Goal: Task Accomplishment & Management: Complete application form

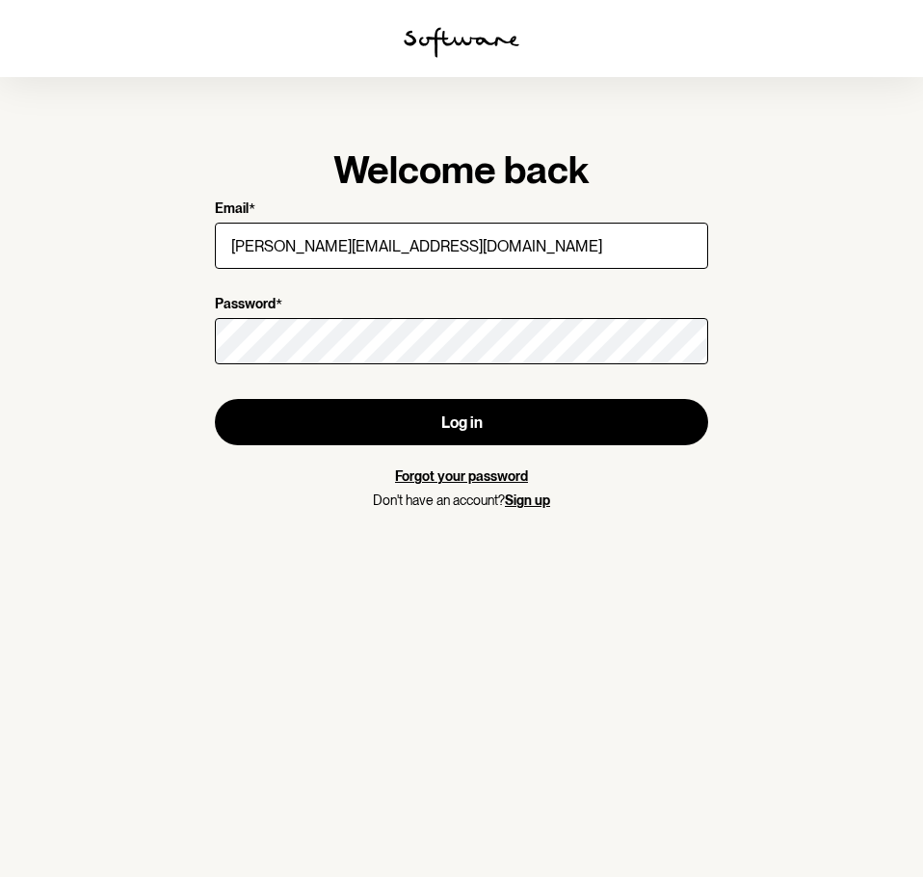
type input "[PERSON_NAME][EMAIL_ADDRESS][DOMAIN_NAME]"
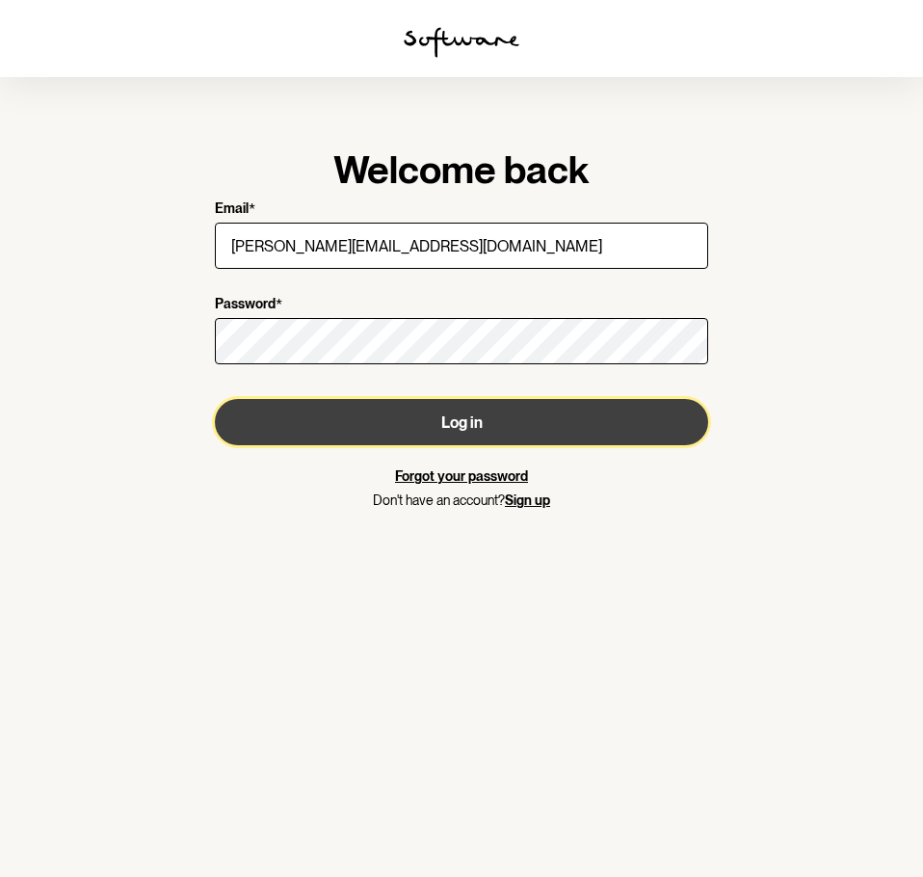
click at [402, 411] on button "Log in" at bounding box center [461, 422] width 493 height 46
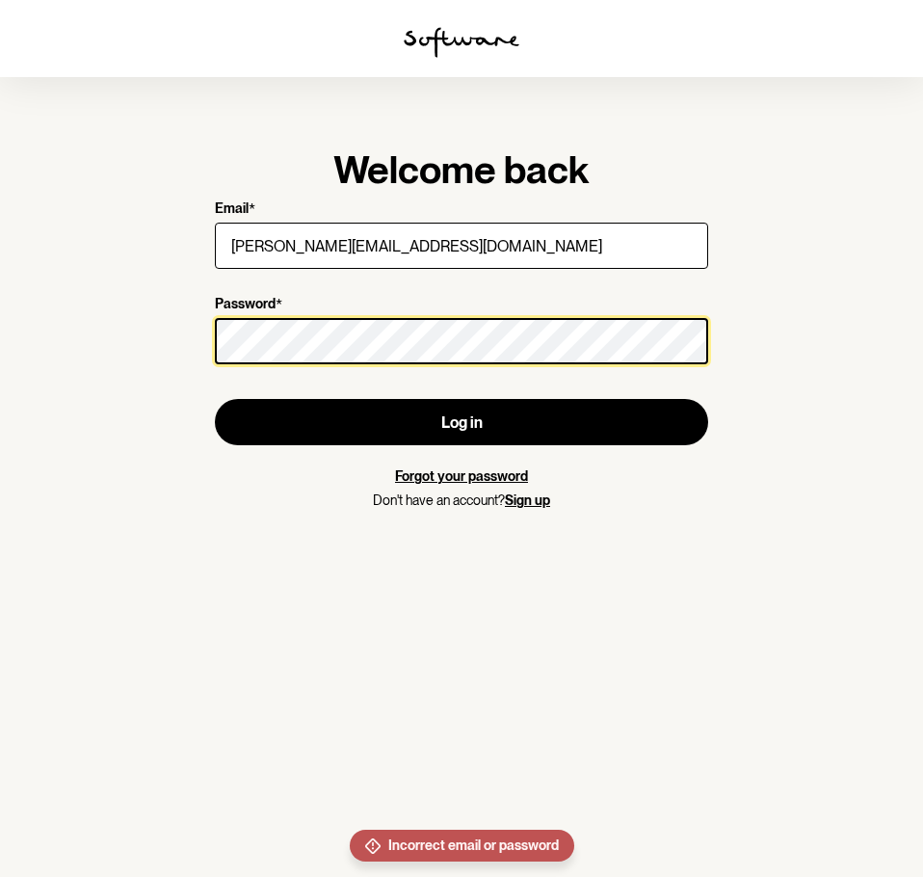
click at [66, 313] on section "Welcome back Email * [PERSON_NAME][EMAIL_ADDRESS][DOMAIN_NAME] Password * Log i…" at bounding box center [461, 438] width 923 height 877
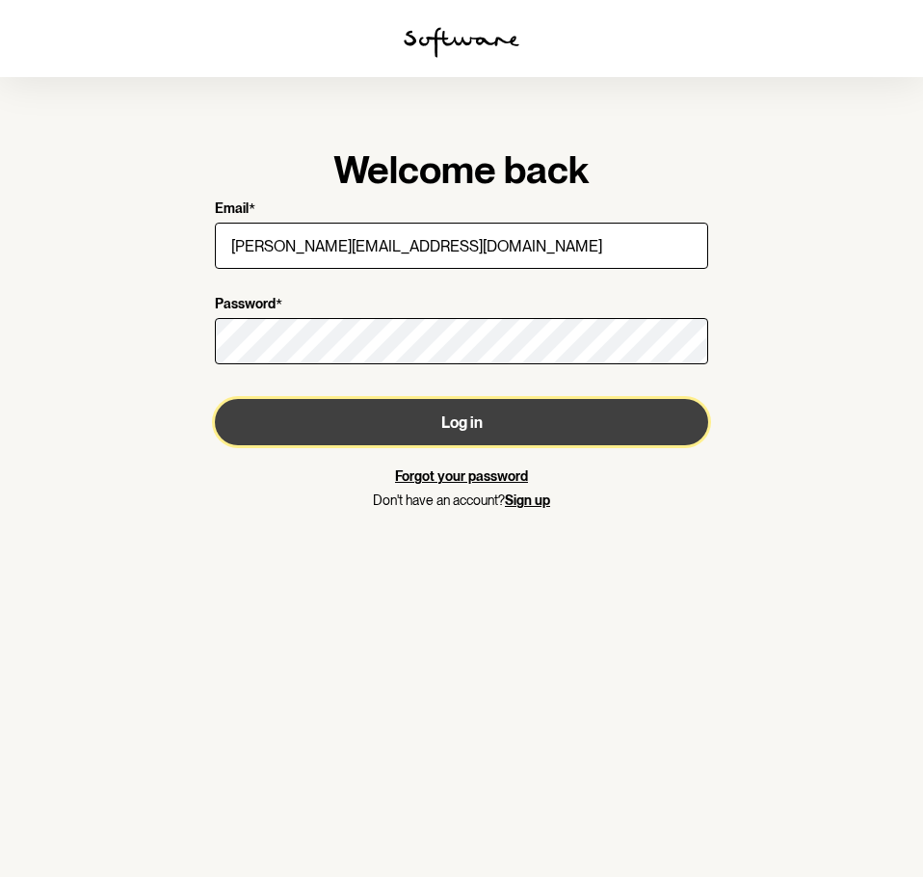
click at [302, 419] on button "Log in" at bounding box center [461, 422] width 493 height 46
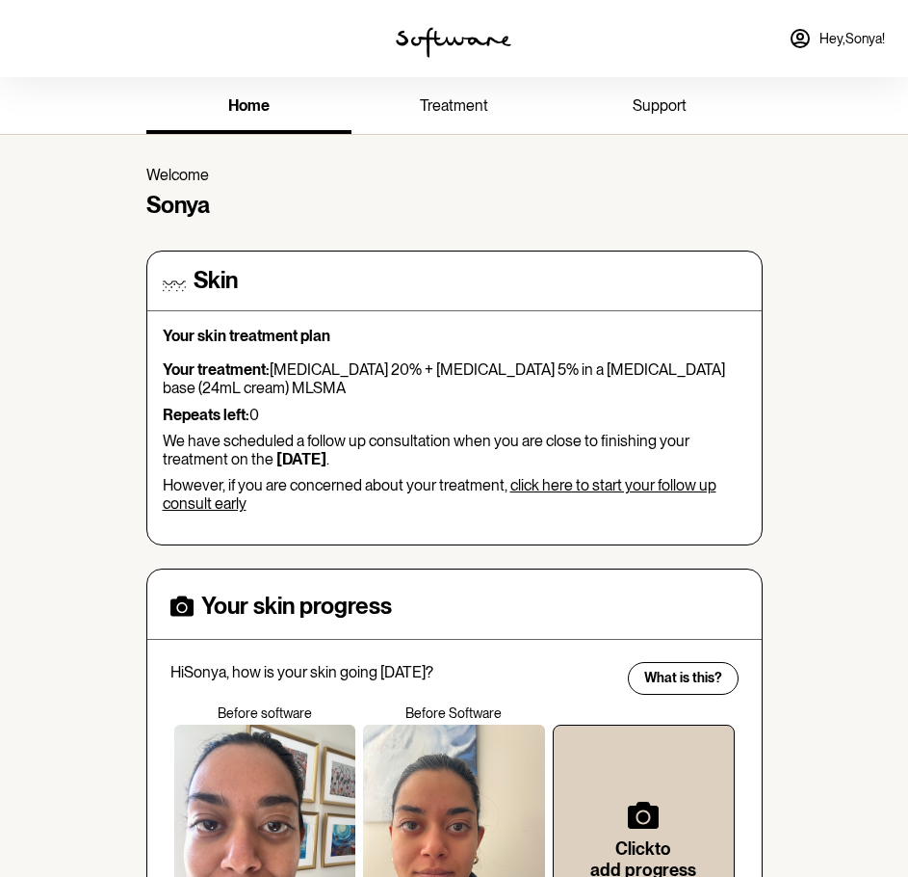
click at [473, 100] on span "treatment" at bounding box center [454, 105] width 68 height 18
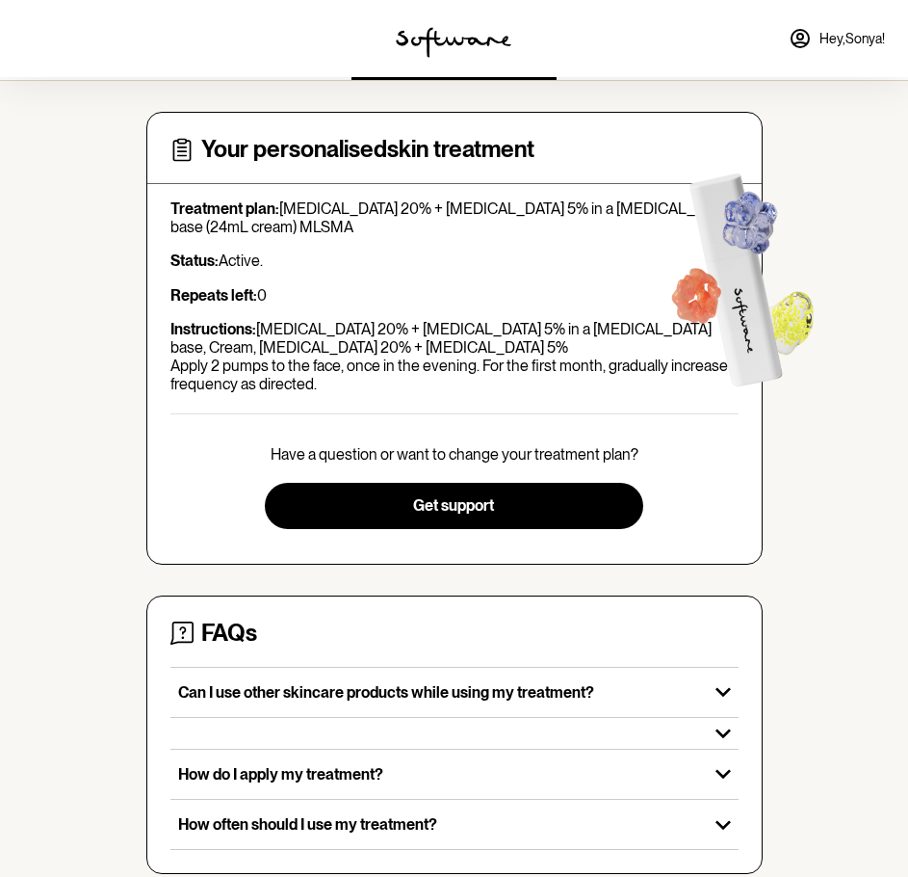
scroll to position [82, 0]
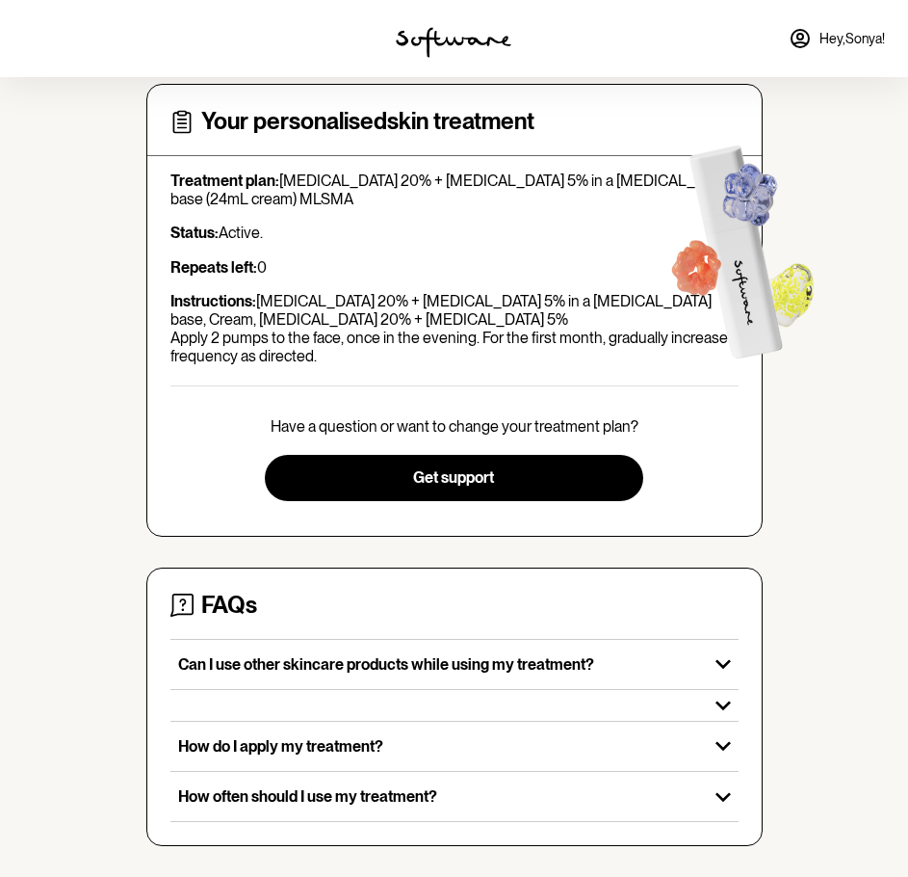
click at [834, 50] on link "Hey, [PERSON_NAME] !" at bounding box center [836, 38] width 119 height 46
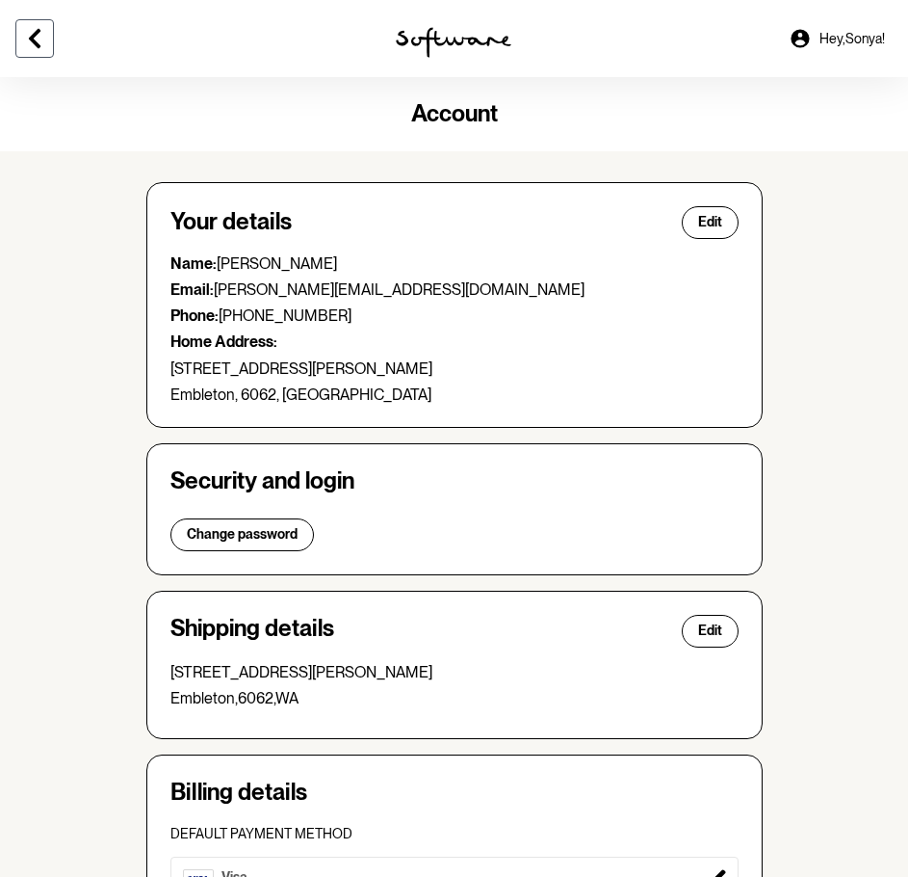
click at [39, 35] on icon at bounding box center [34, 38] width 23 height 23
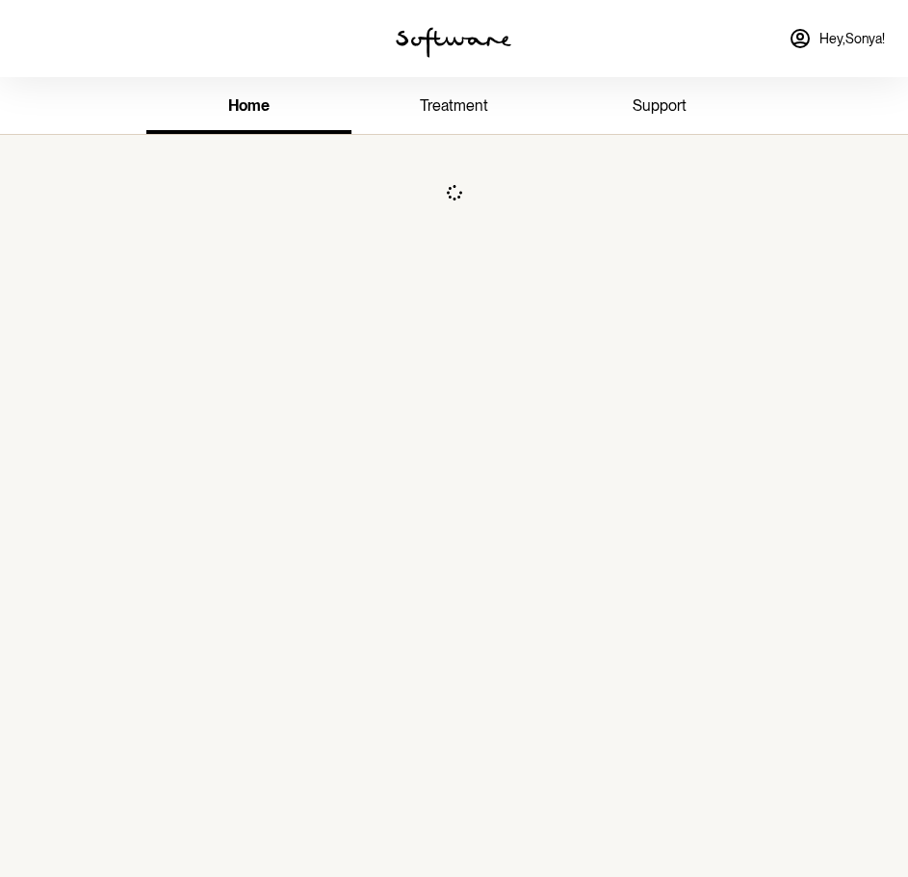
click at [446, 93] on link "treatment" at bounding box center [454, 107] width 205 height 53
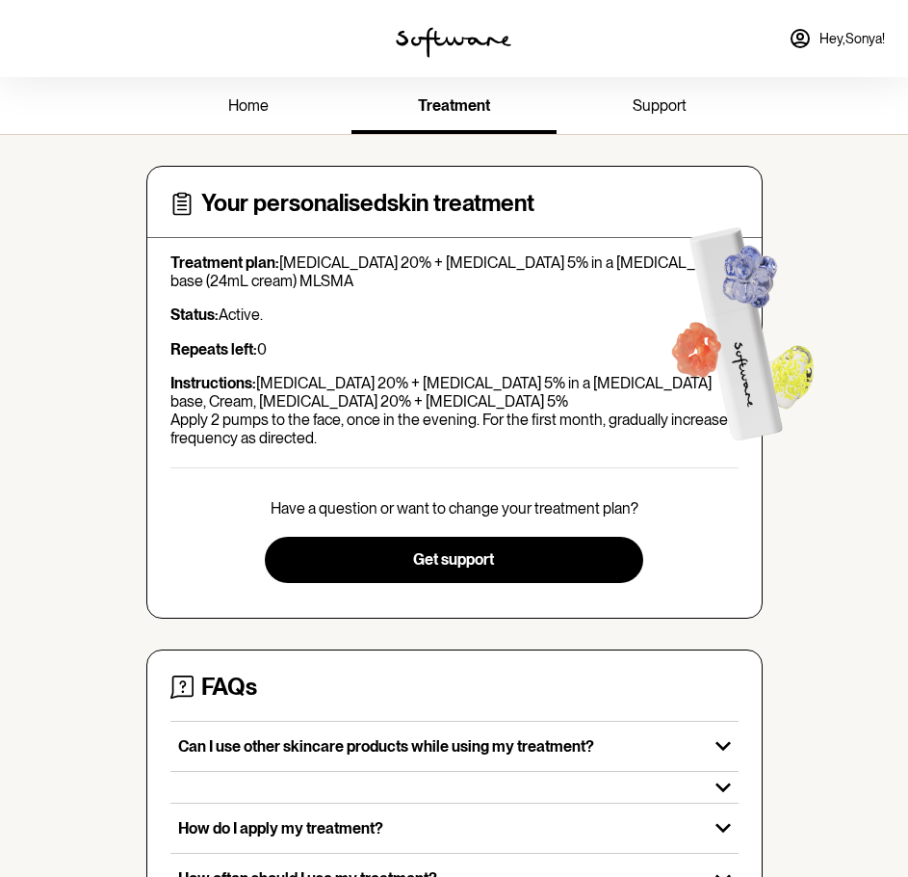
click at [666, 103] on span "support" at bounding box center [660, 105] width 54 height 18
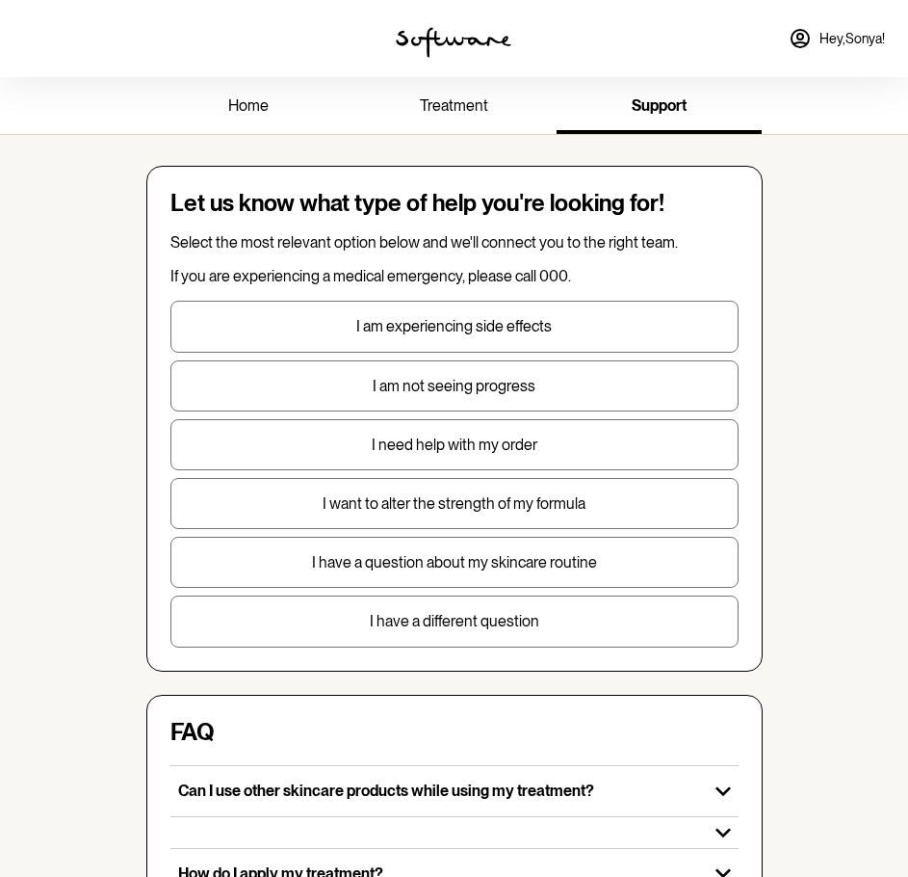
click at [238, 107] on span "home" at bounding box center [248, 105] width 40 height 18
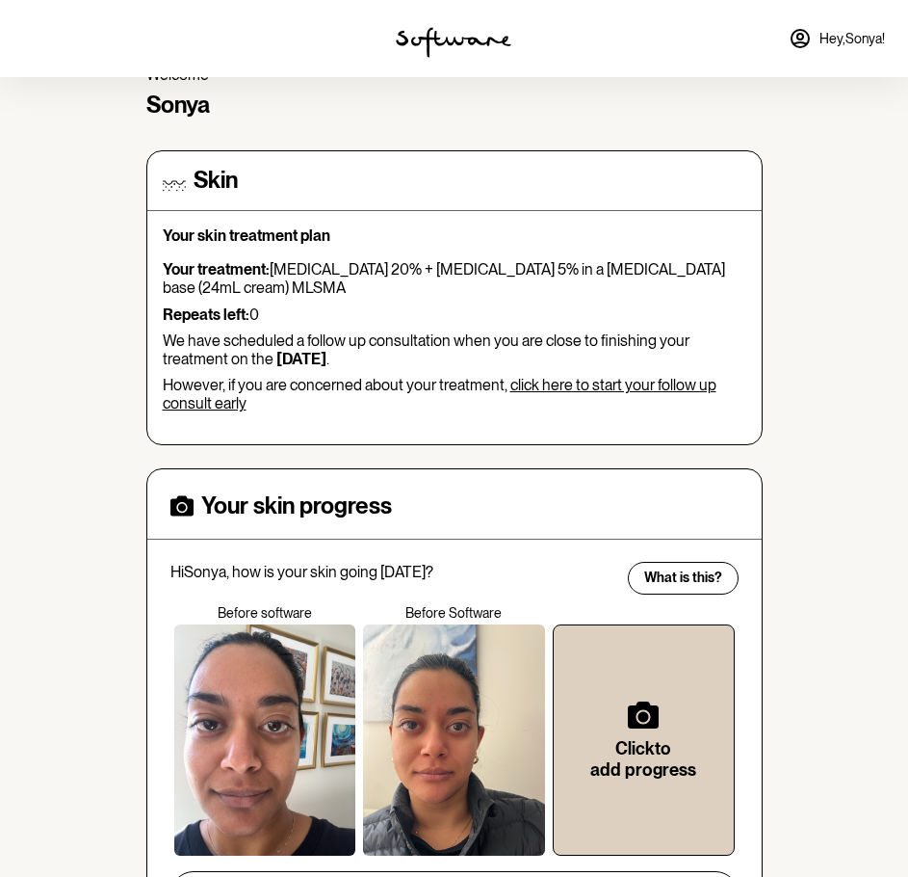
scroll to position [55, 0]
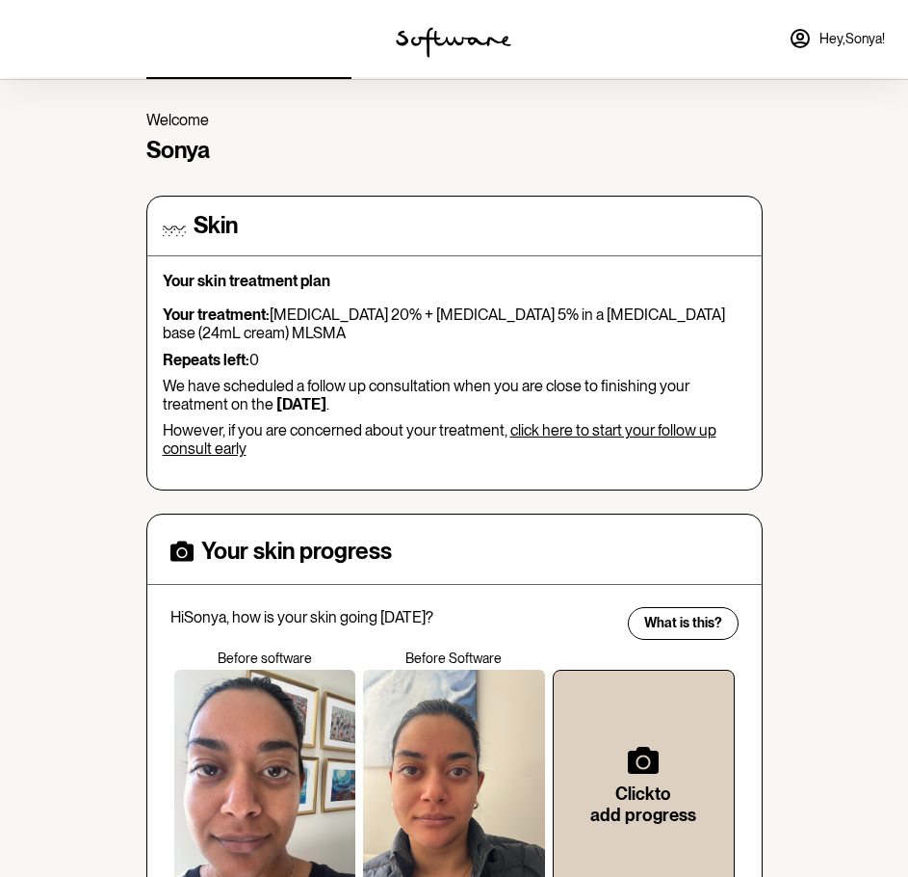
click at [591, 431] on link "click here to start your follow up consult early" at bounding box center [440, 439] width 554 height 37
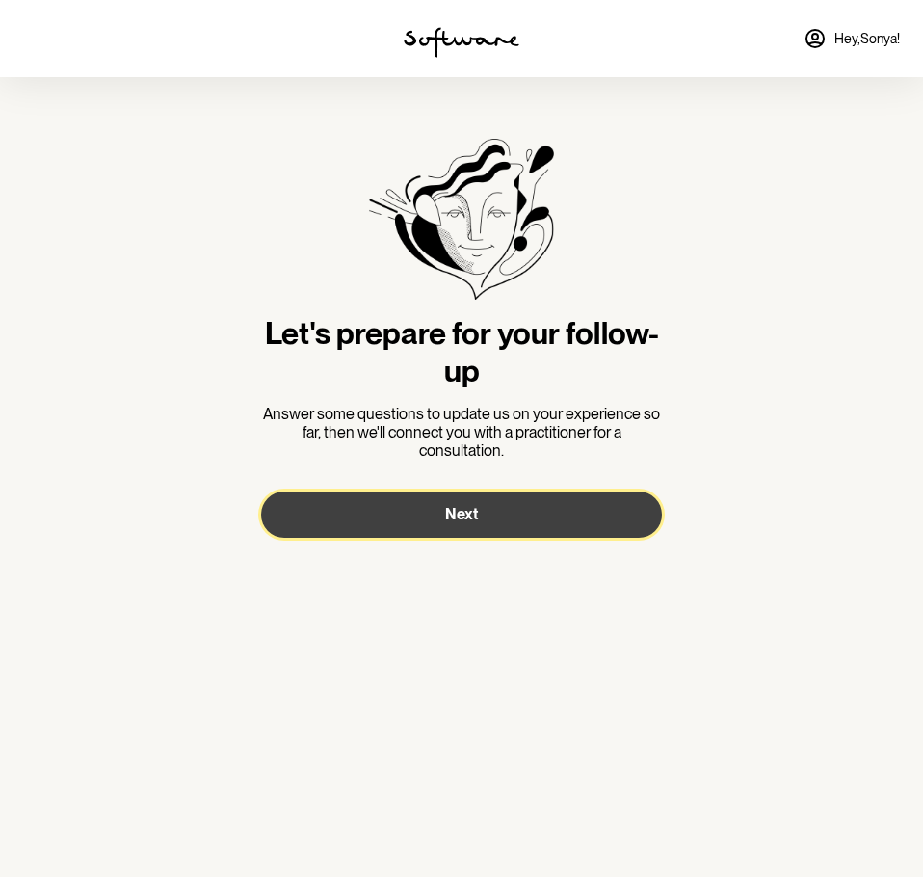
click at [439, 529] on button "Next" at bounding box center [461, 514] width 401 height 46
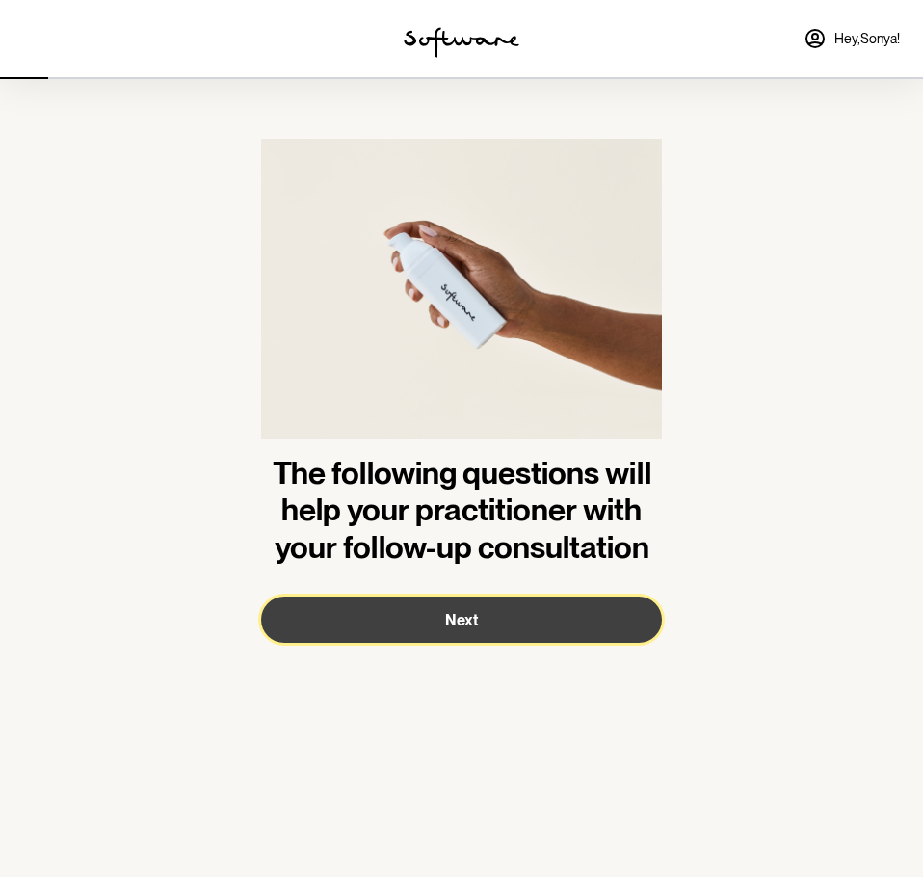
click at [396, 625] on button "Next" at bounding box center [461, 619] width 401 height 46
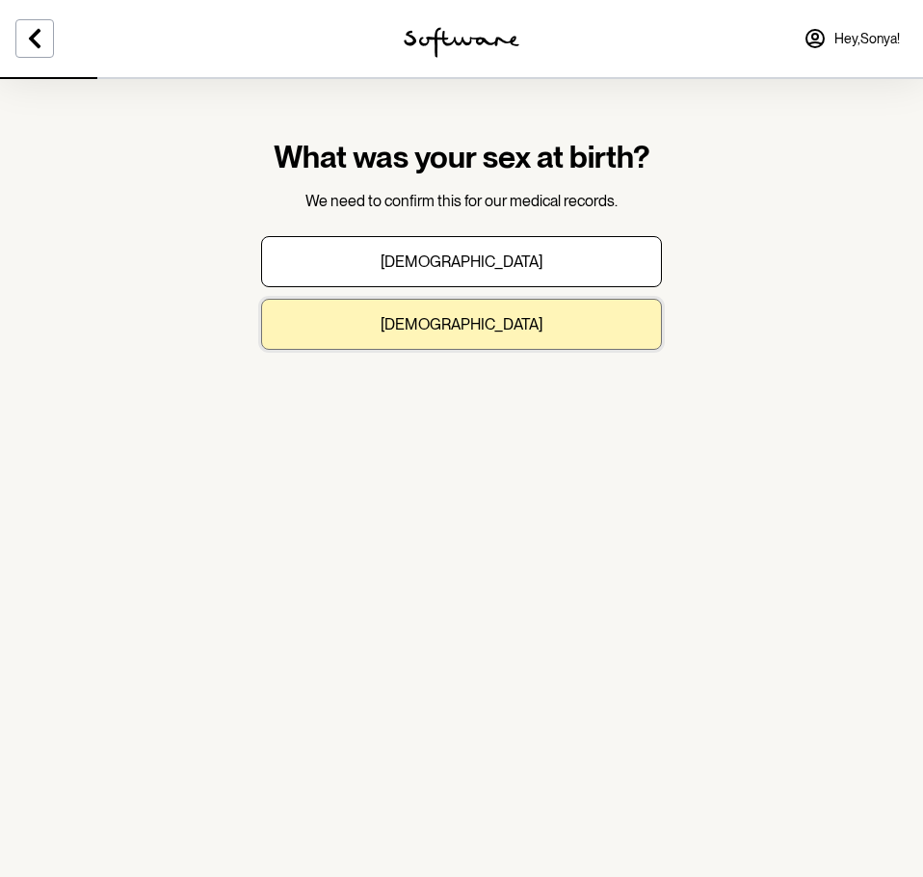
click at [390, 340] on button "[DEMOGRAPHIC_DATA]" at bounding box center [461, 324] width 401 height 51
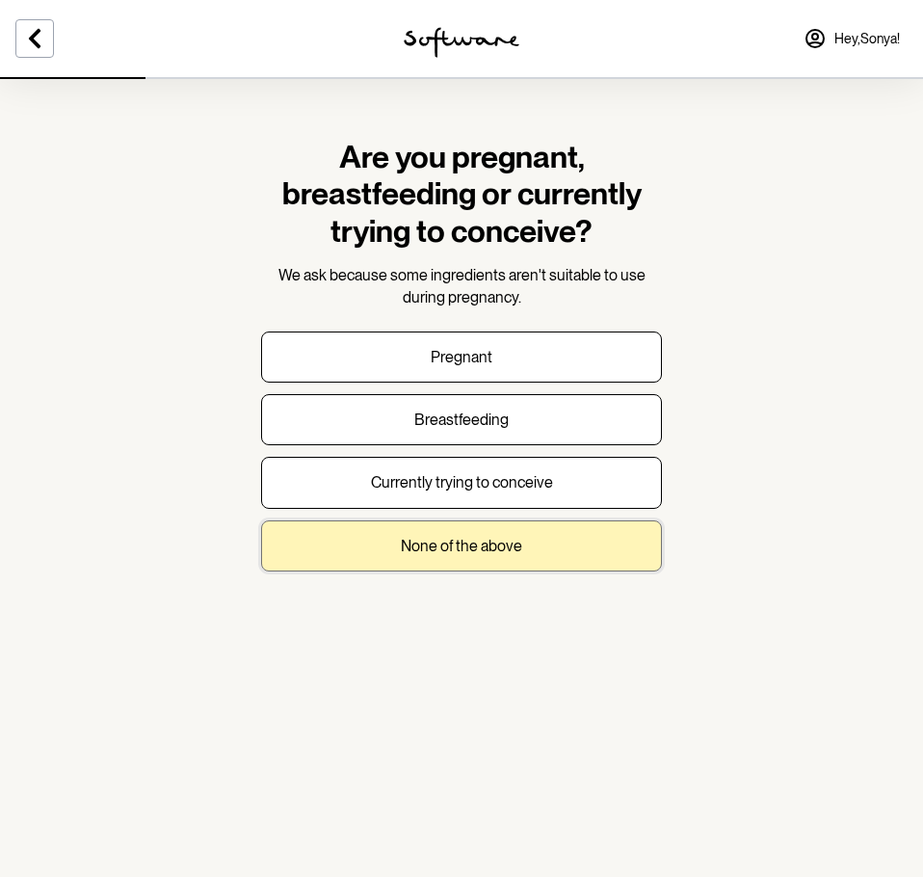
click at [407, 552] on p "None of the above" at bounding box center [461, 546] width 121 height 18
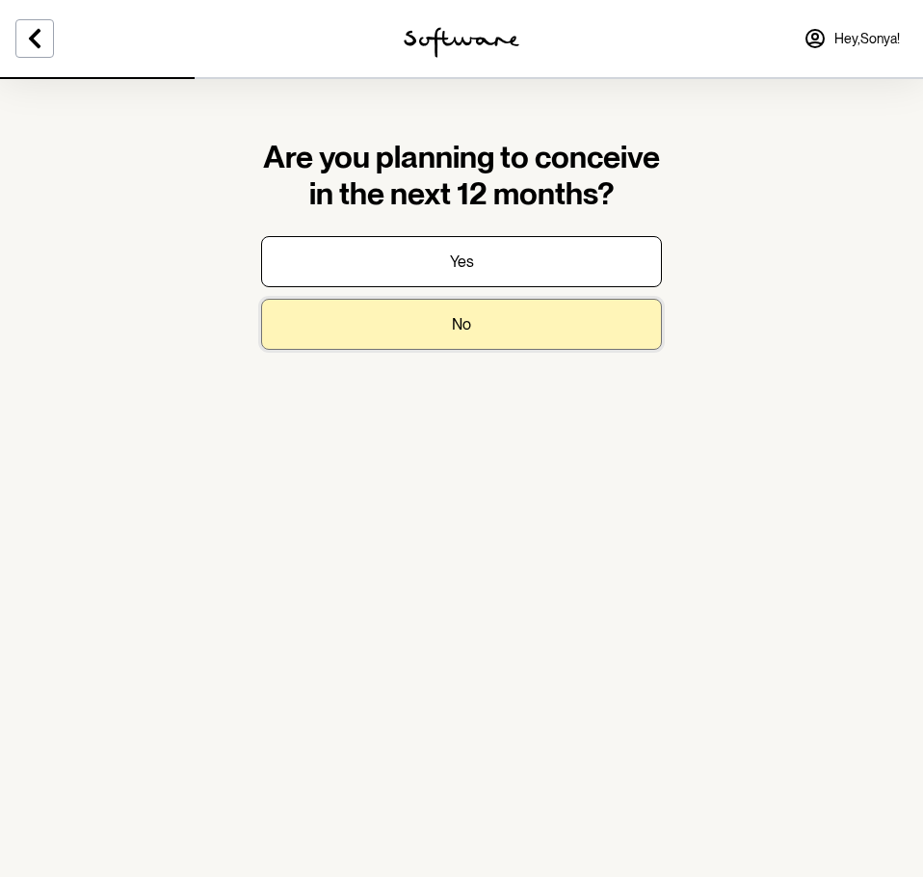
click at [507, 338] on button "No" at bounding box center [461, 324] width 401 height 51
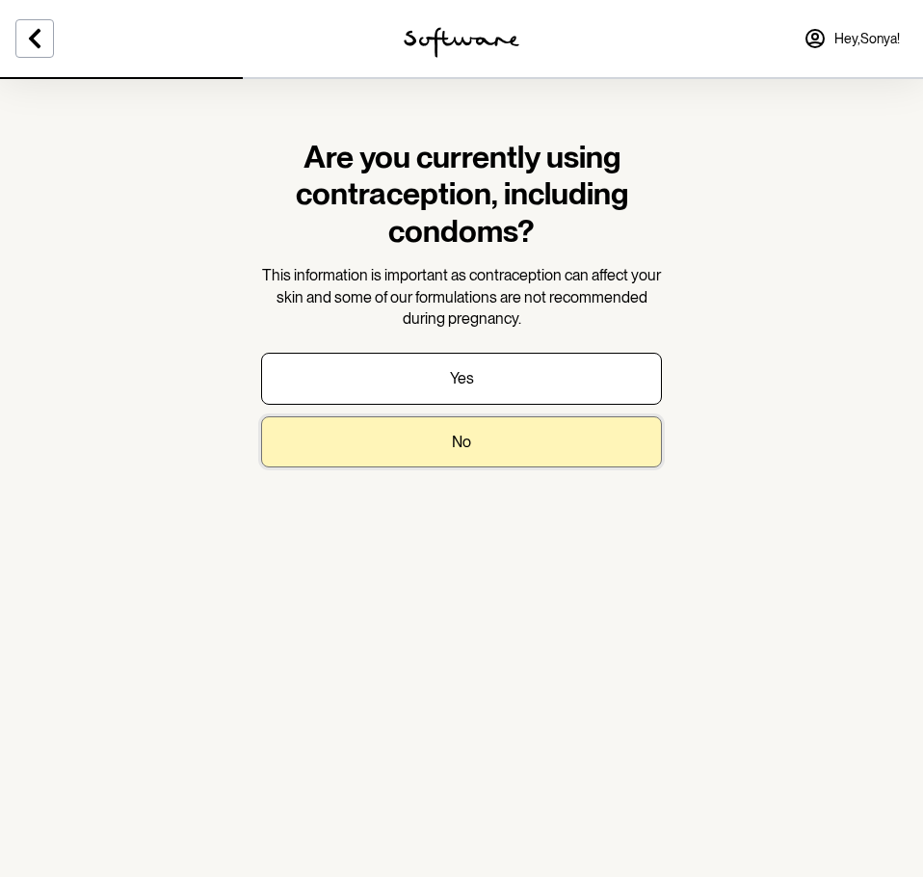
click at [478, 460] on button "No" at bounding box center [461, 441] width 401 height 51
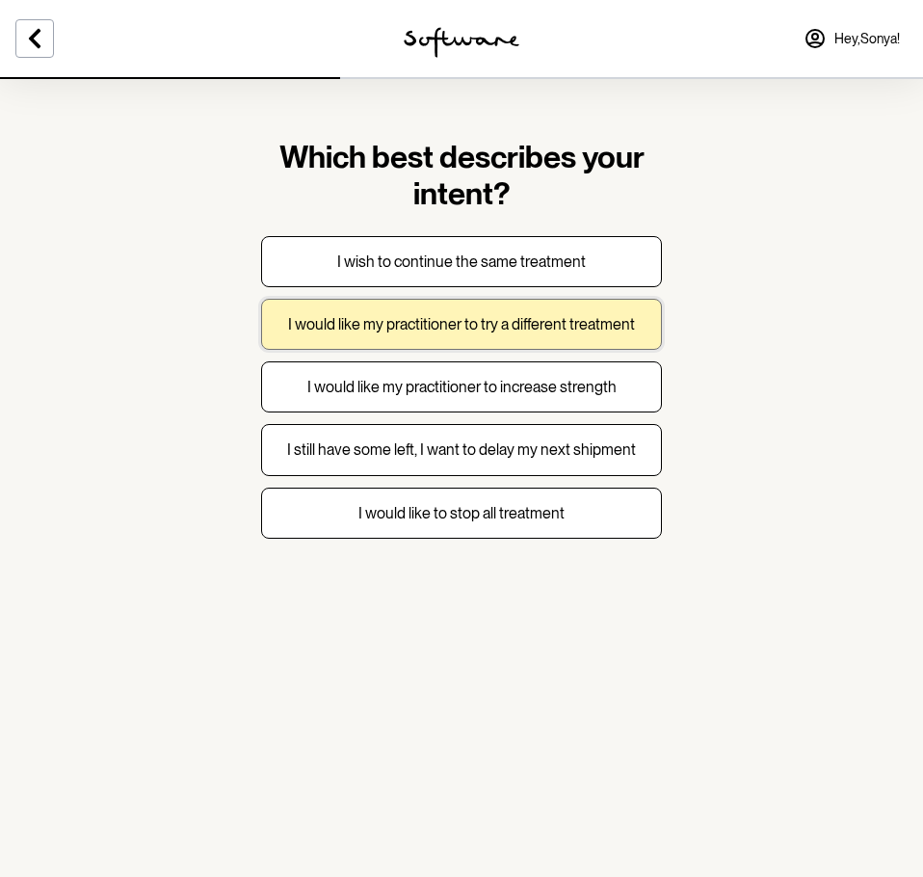
click at [343, 323] on p "I would like my practitioner to try a different treatment" at bounding box center [461, 324] width 347 height 18
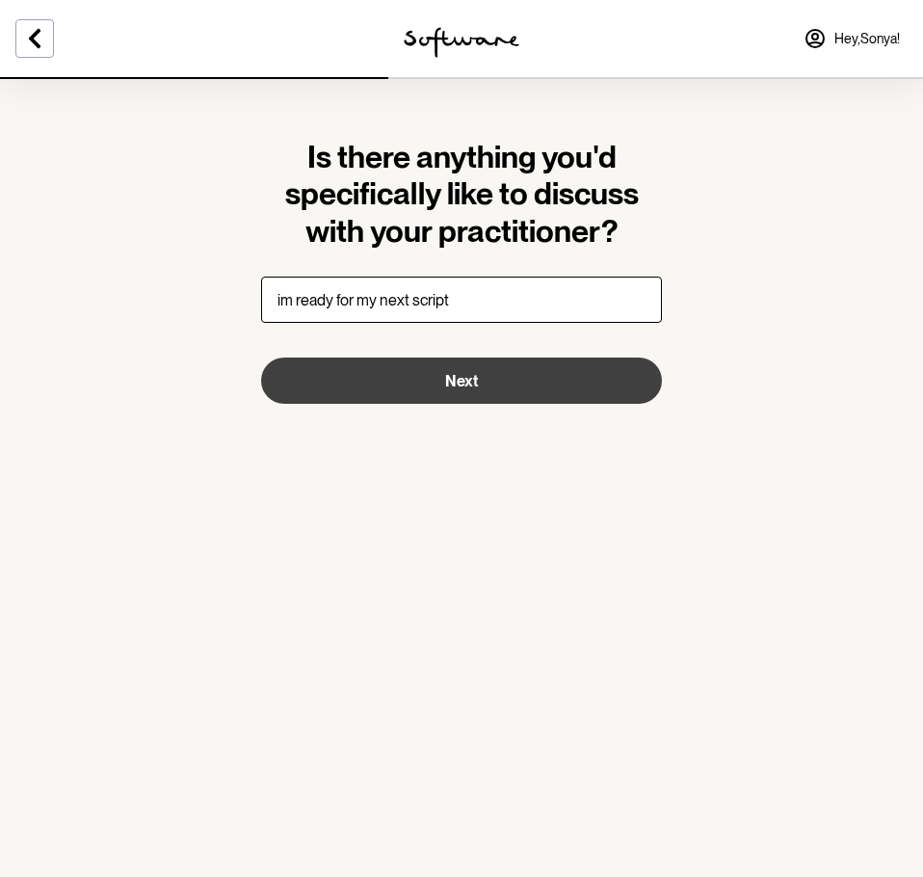
type input "im ready for my next script"
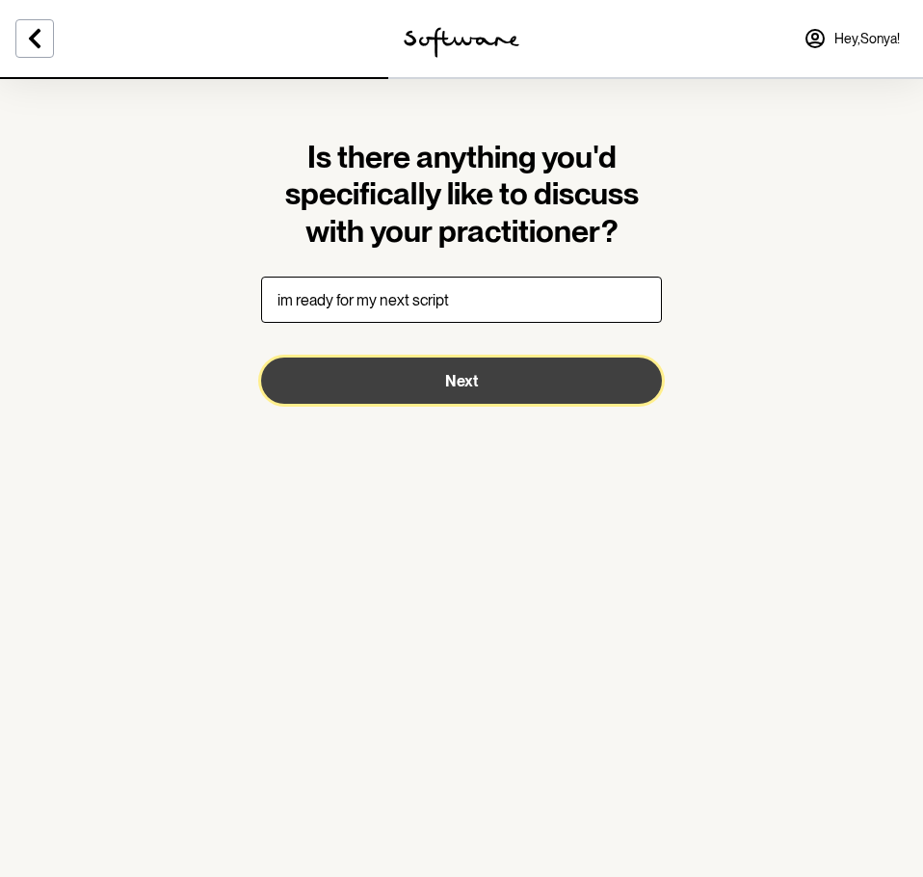
click at [357, 367] on button "Next" at bounding box center [461, 380] width 401 height 46
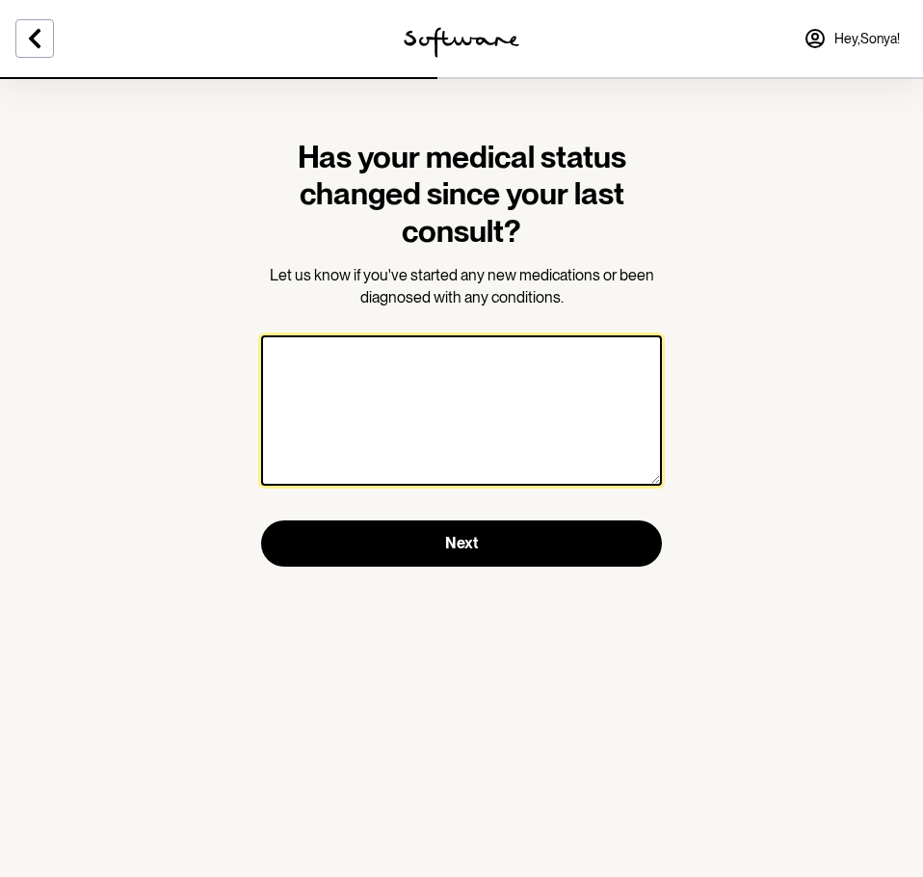
click at [539, 372] on textarea at bounding box center [461, 410] width 401 height 150
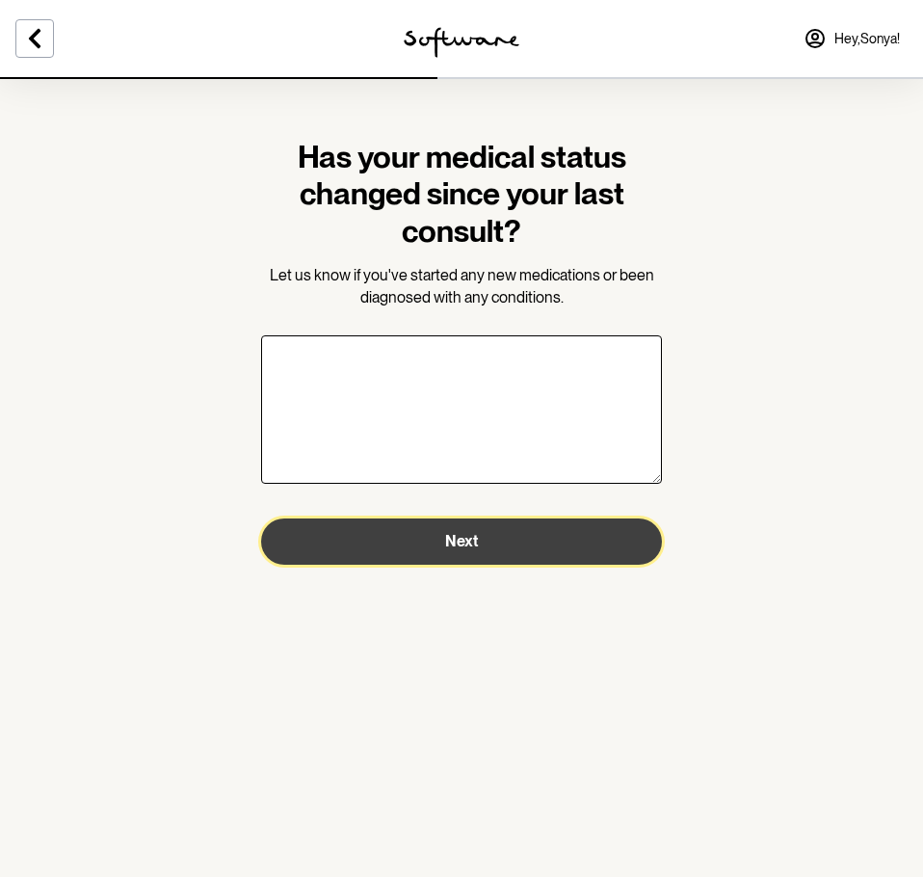
click at [491, 536] on button "Next" at bounding box center [461, 541] width 401 height 46
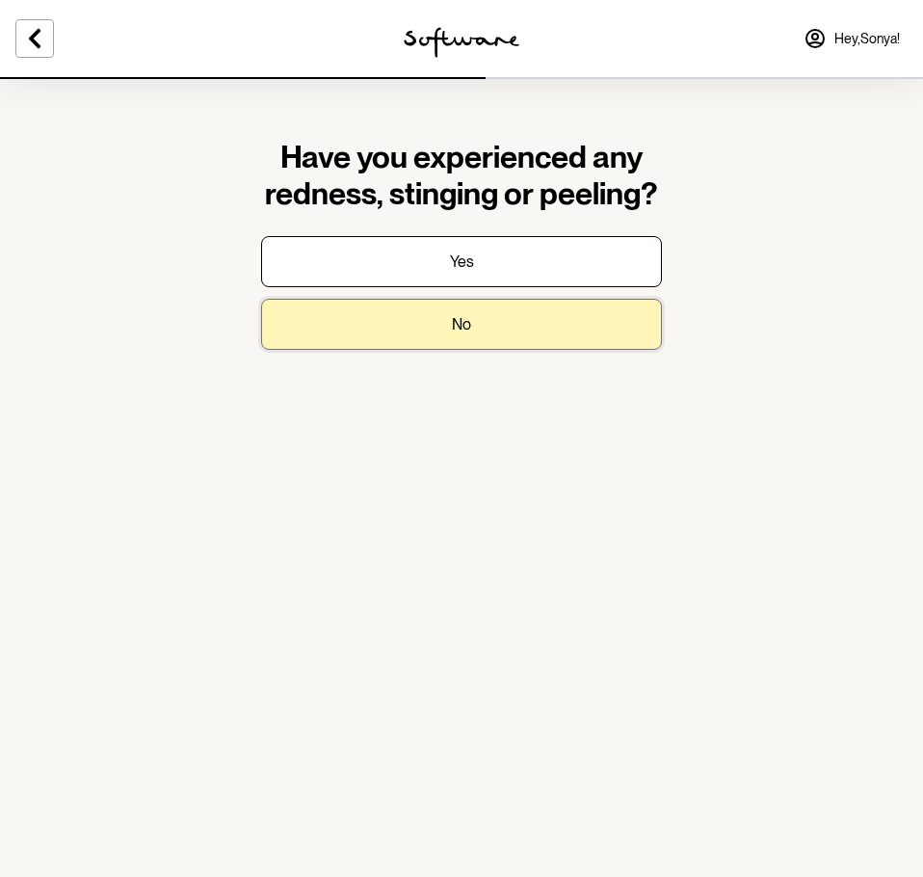
click at [482, 313] on button "No" at bounding box center [461, 324] width 401 height 51
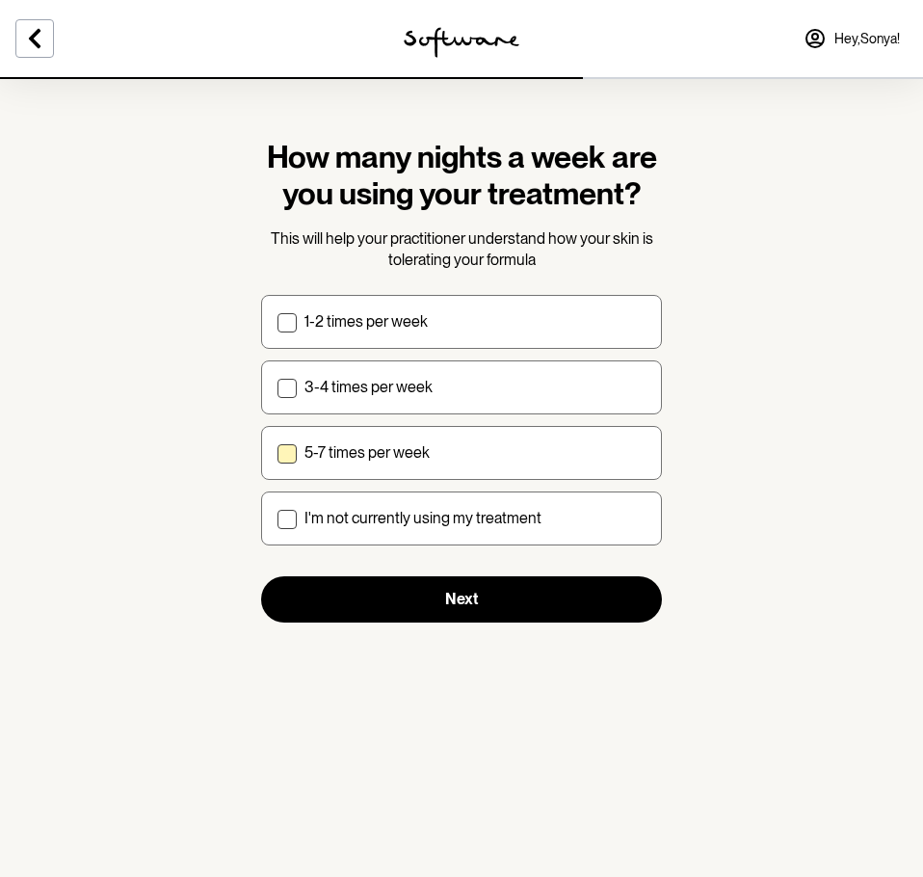
click at [288, 450] on span at bounding box center [286, 453] width 19 height 19
click at [277, 452] on input "5-7 times per week" at bounding box center [276, 452] width 1 height 1
checkbox input "true"
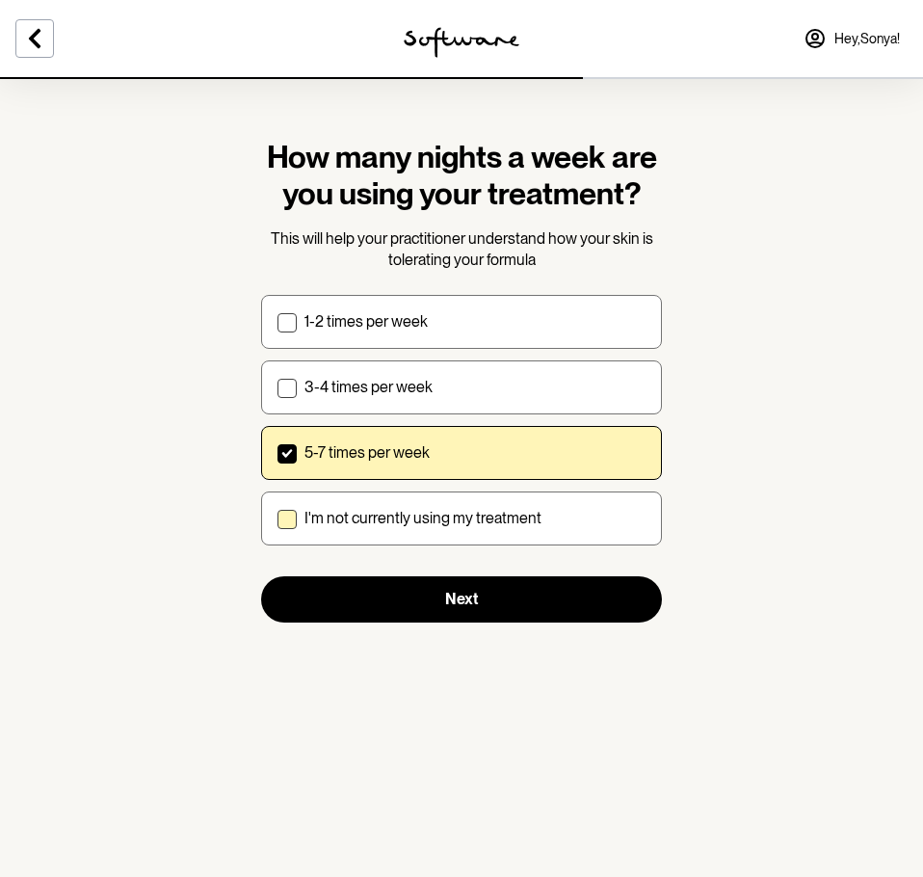
click at [303, 507] on label "I'm not currently using my treatment" at bounding box center [461, 518] width 401 height 54
click at [277, 517] on input "I'm not currently using my treatment" at bounding box center [276, 517] width 1 height 1
checkbox input "true"
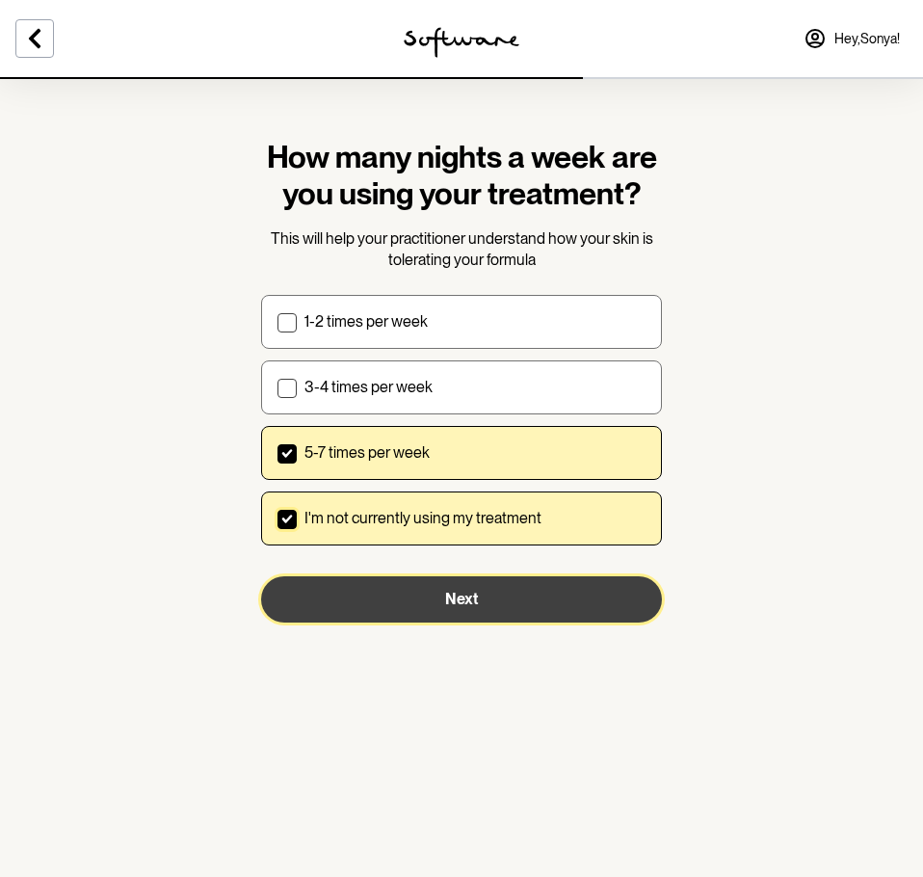
click at [429, 601] on button "Next" at bounding box center [461, 599] width 401 height 46
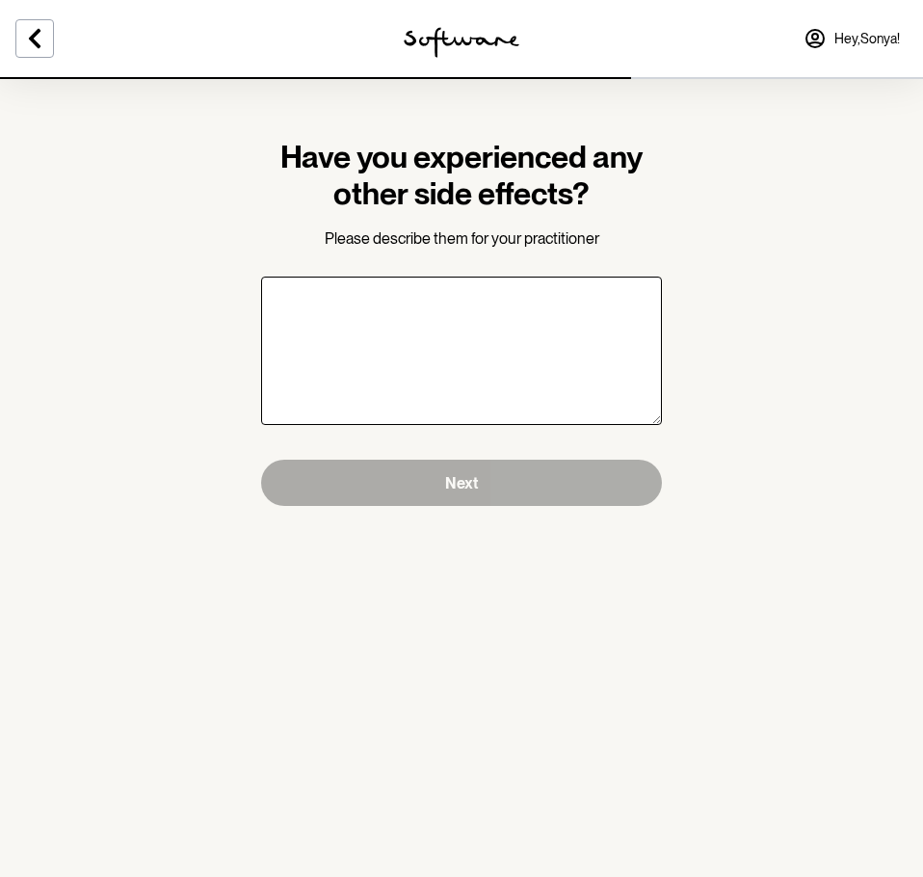
click at [468, 264] on form "Have you experienced any other side effects? Please describe them for your prac…" at bounding box center [461, 322] width 401 height 367
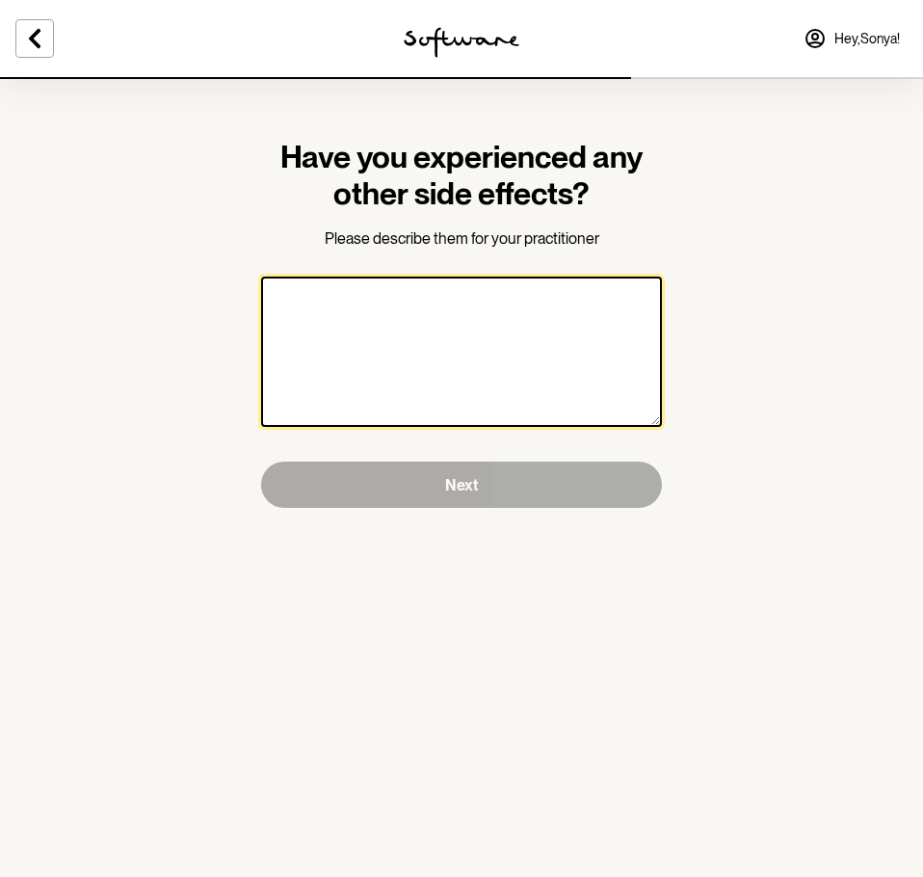
click at [461, 324] on textarea at bounding box center [461, 351] width 401 height 150
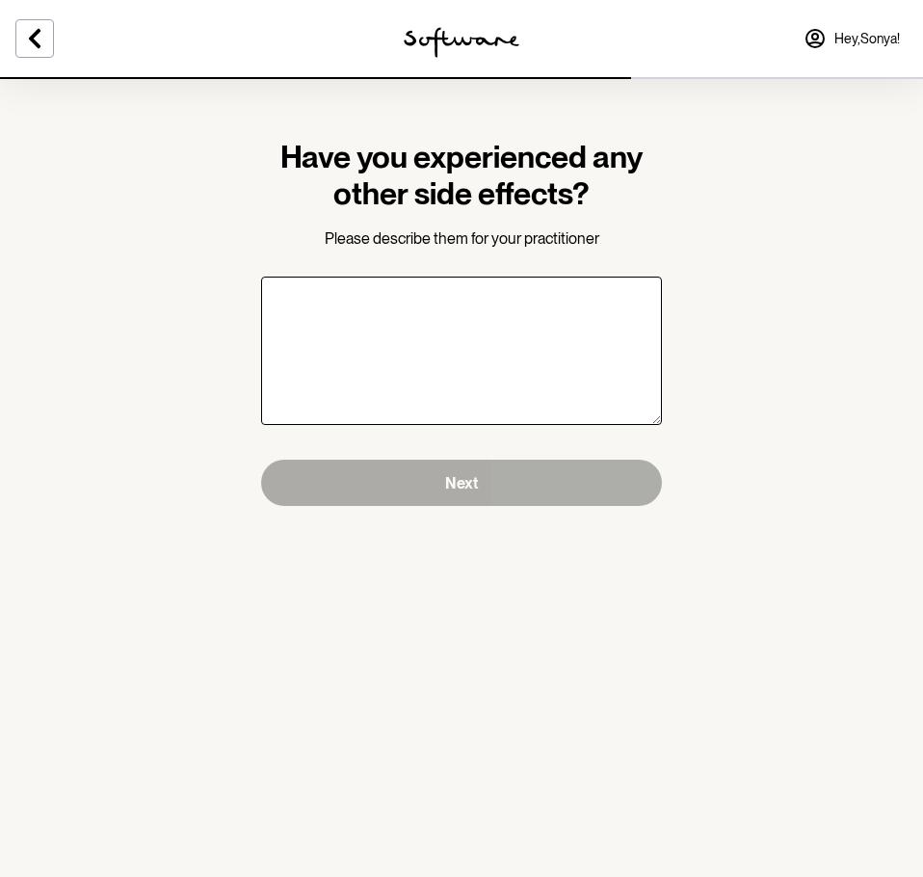
click at [404, 507] on section "Have you experienced any other side effects? Please describe them for your prac…" at bounding box center [462, 322] width 432 height 490
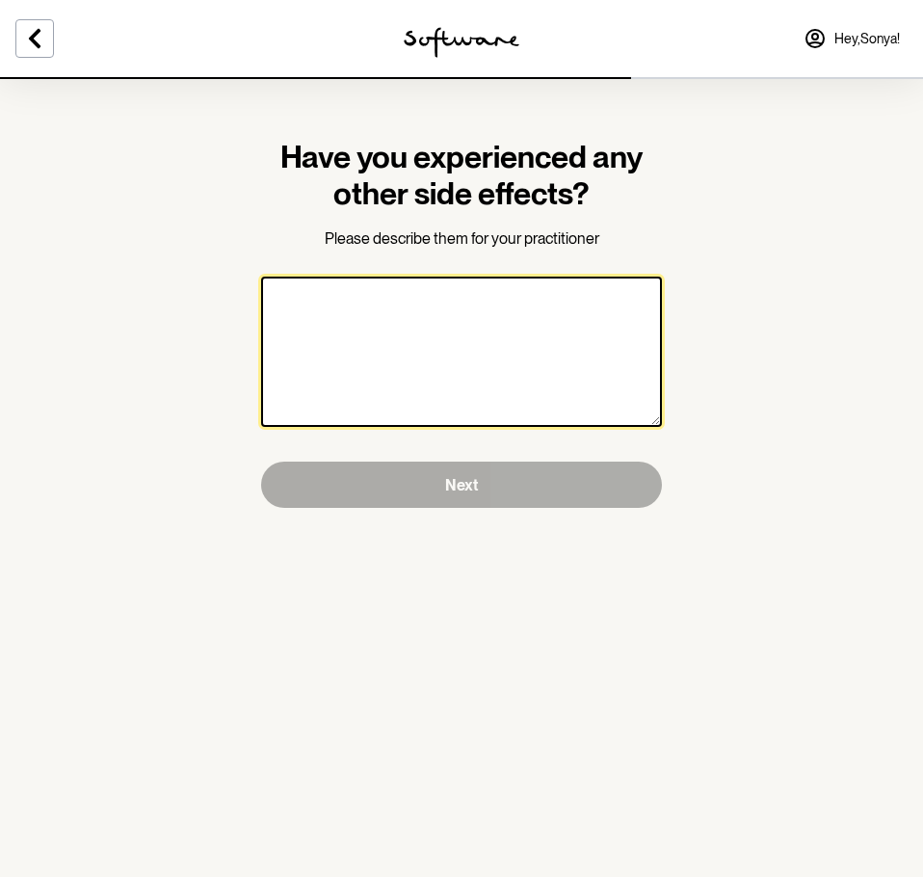
click at [393, 354] on textarea at bounding box center [461, 351] width 401 height 150
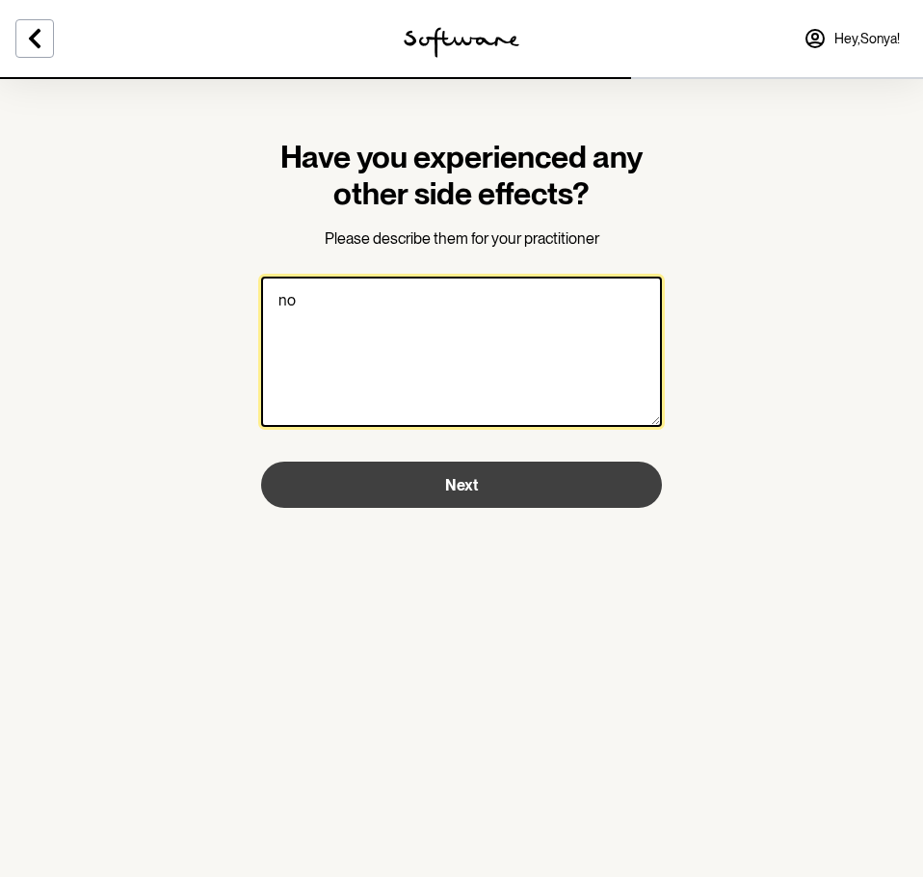
type textarea "no"
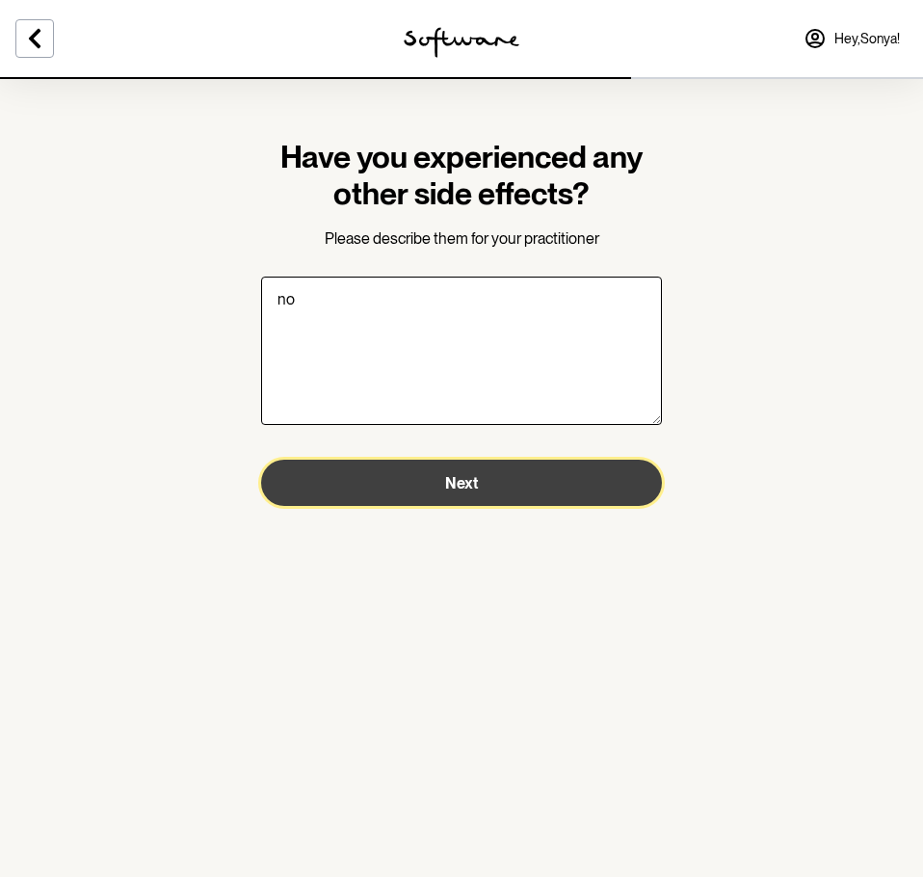
click at [453, 506] on button "Next" at bounding box center [461, 483] width 401 height 46
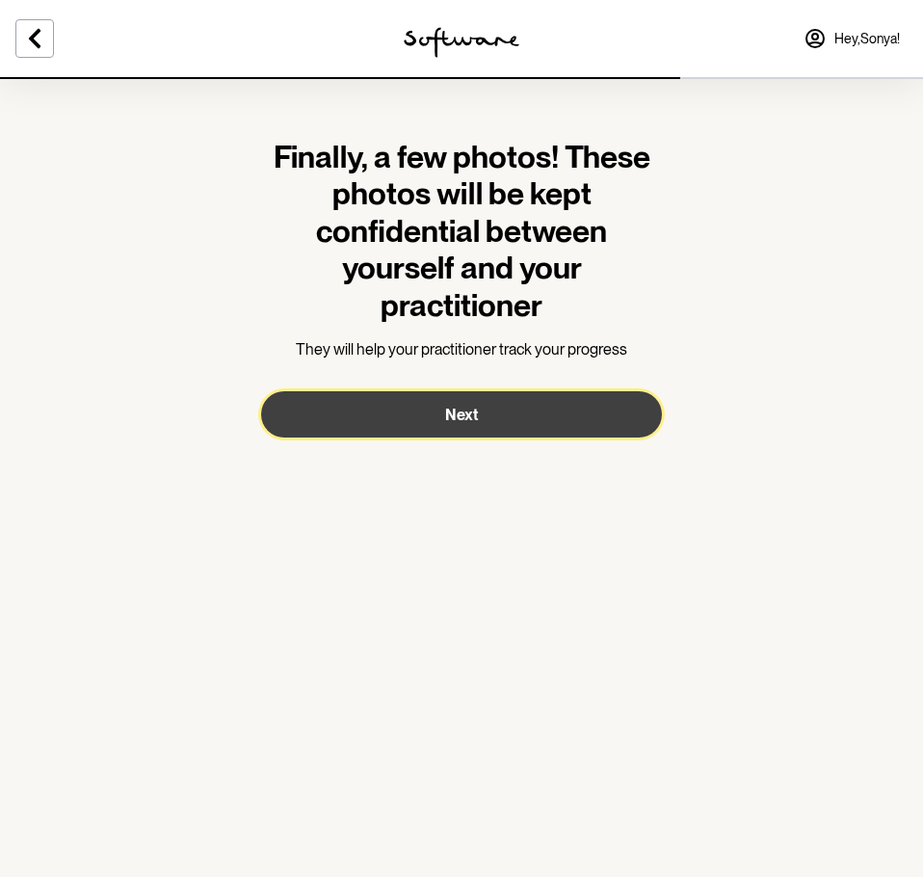
click at [418, 418] on button "Next" at bounding box center [461, 414] width 401 height 46
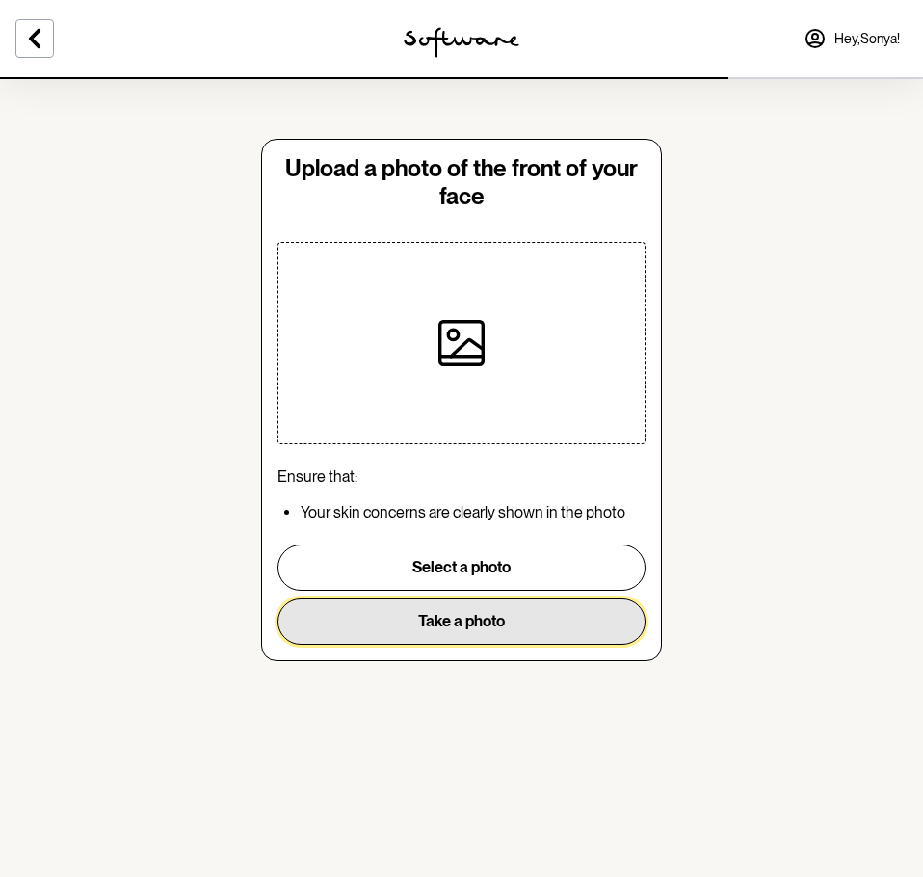
click at [462, 618] on button "Take a photo" at bounding box center [461, 621] width 368 height 46
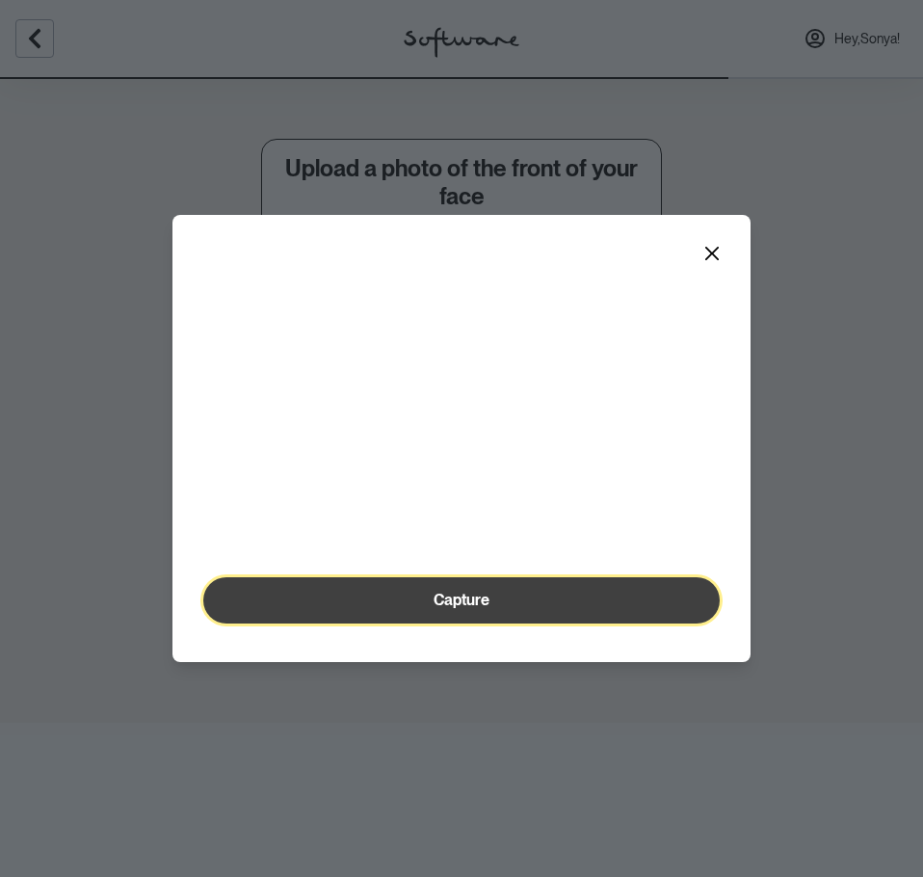
click at [560, 623] on button "Capture" at bounding box center [461, 600] width 516 height 46
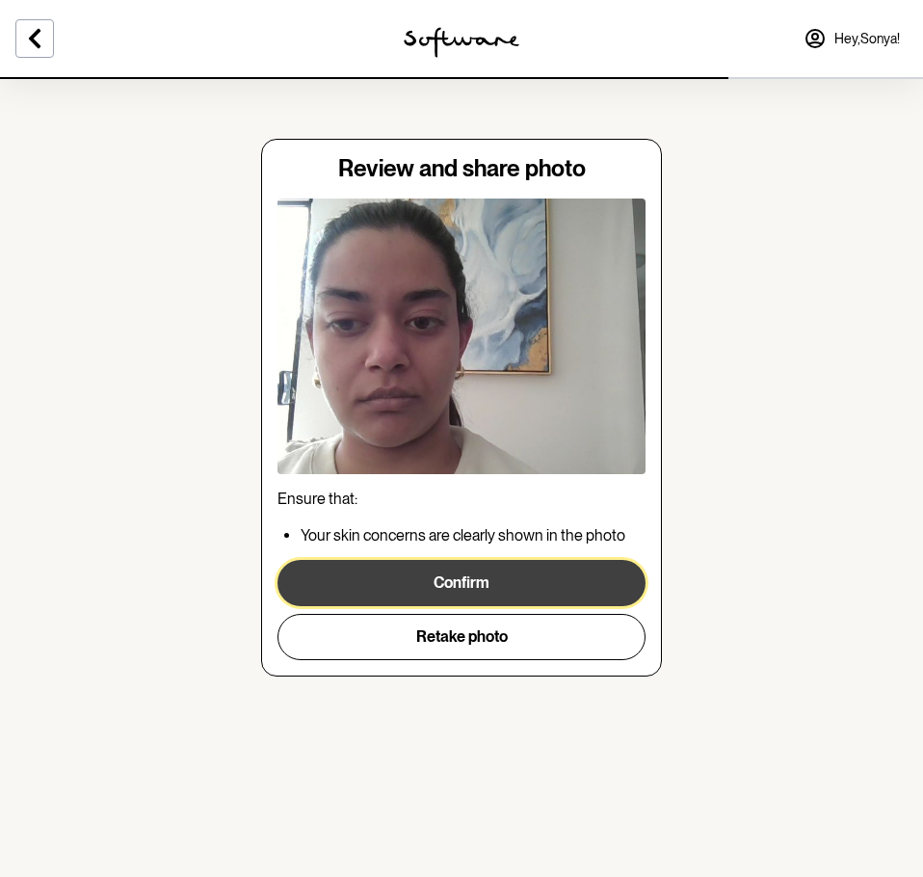
click at [413, 583] on button "Confirm" at bounding box center [461, 583] width 368 height 46
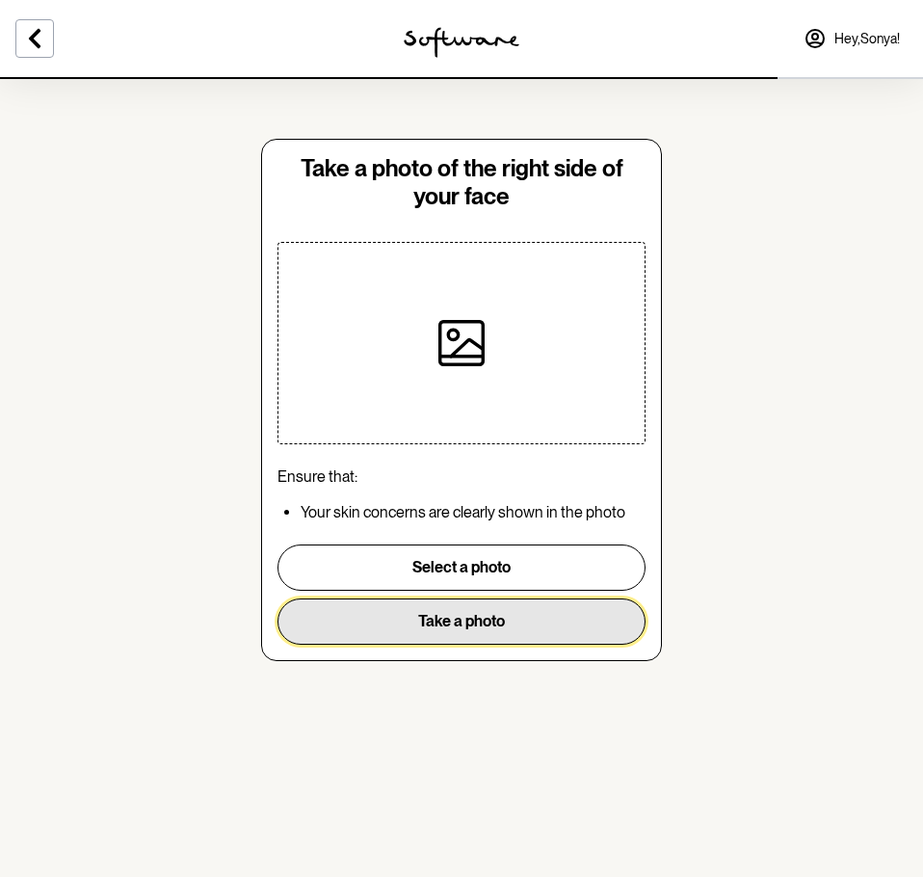
click at [389, 629] on button "Take a photo" at bounding box center [461, 621] width 368 height 46
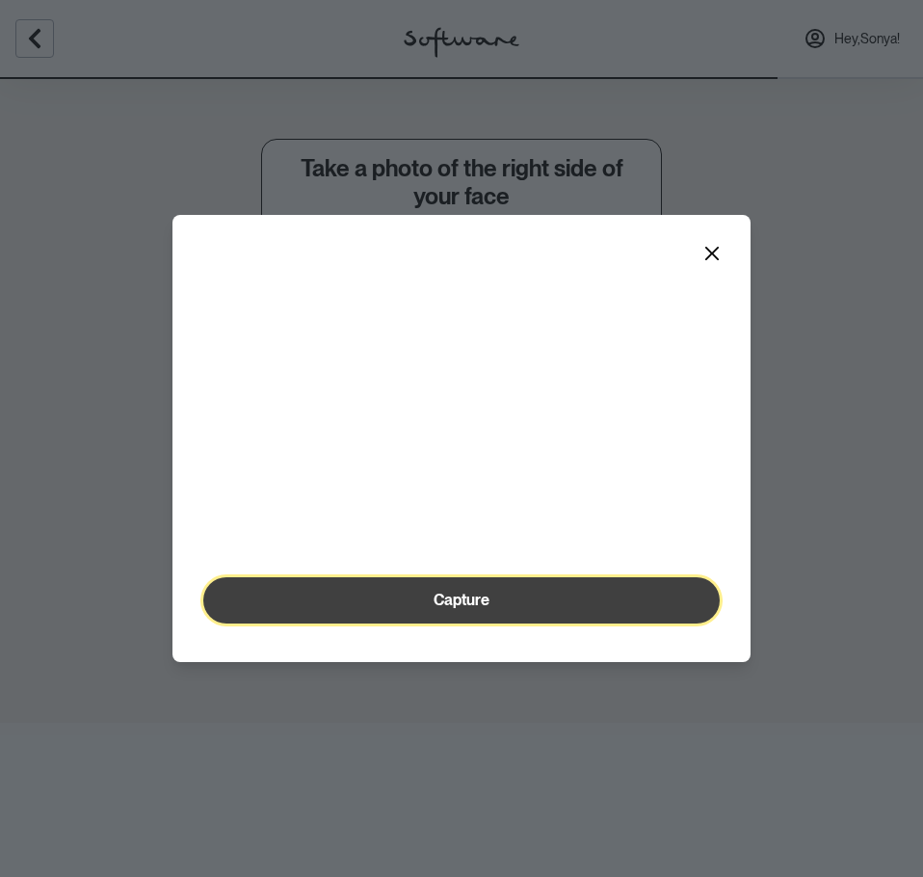
click at [394, 623] on button "Capture" at bounding box center [461, 600] width 516 height 46
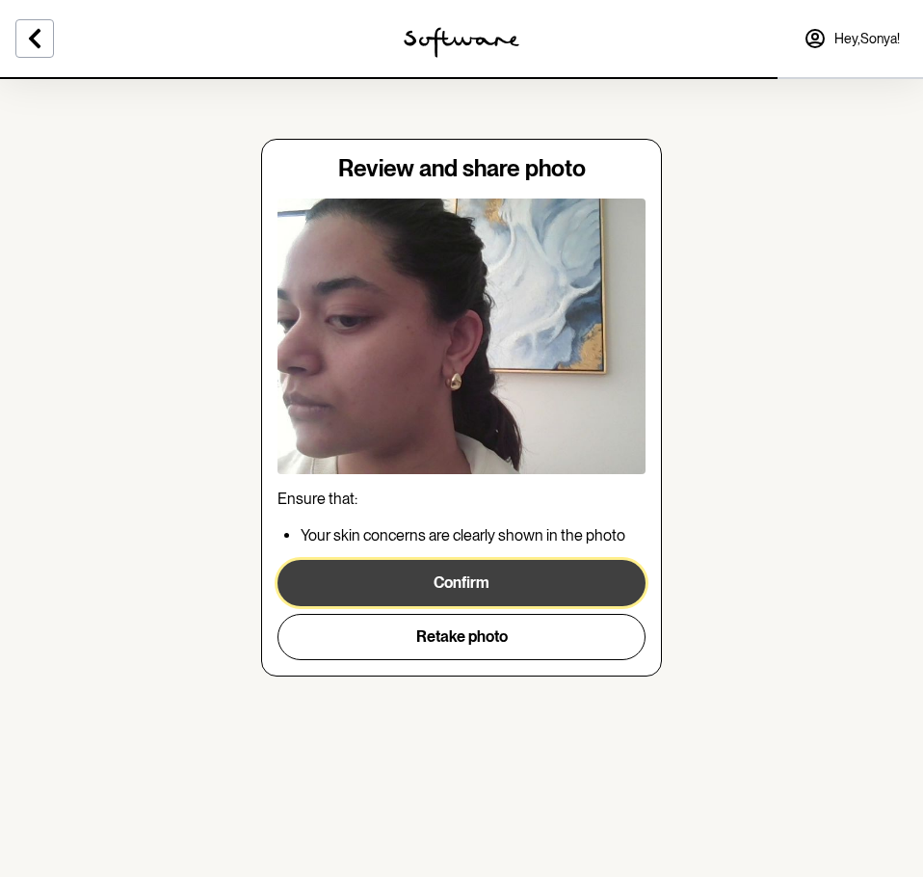
click at [434, 589] on button "Confirm" at bounding box center [461, 583] width 368 height 46
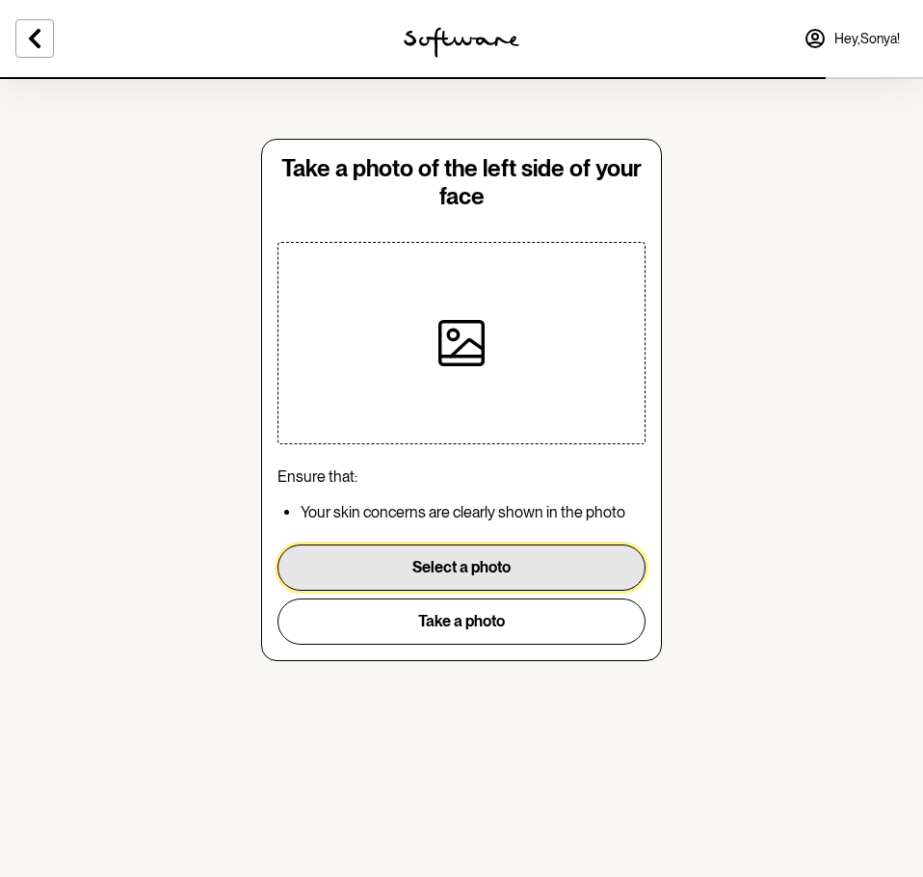
click at [438, 584] on button "Select a photo" at bounding box center [461, 567] width 368 height 46
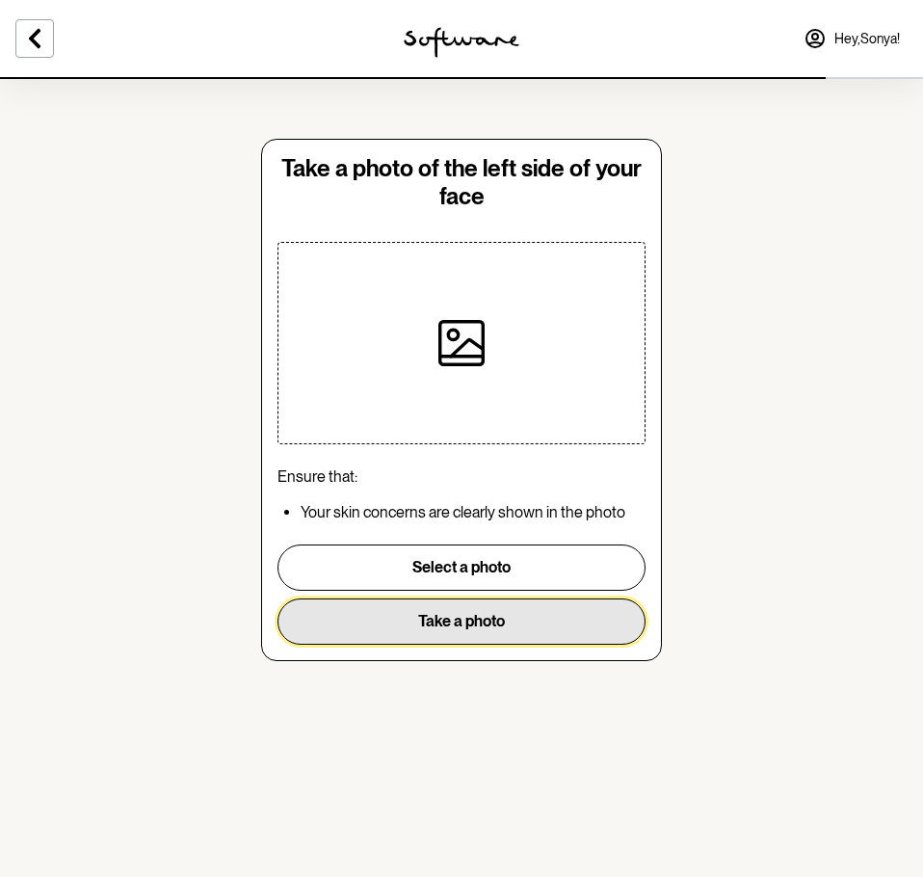
click at [462, 633] on button "Take a photo" at bounding box center [461, 621] width 368 height 46
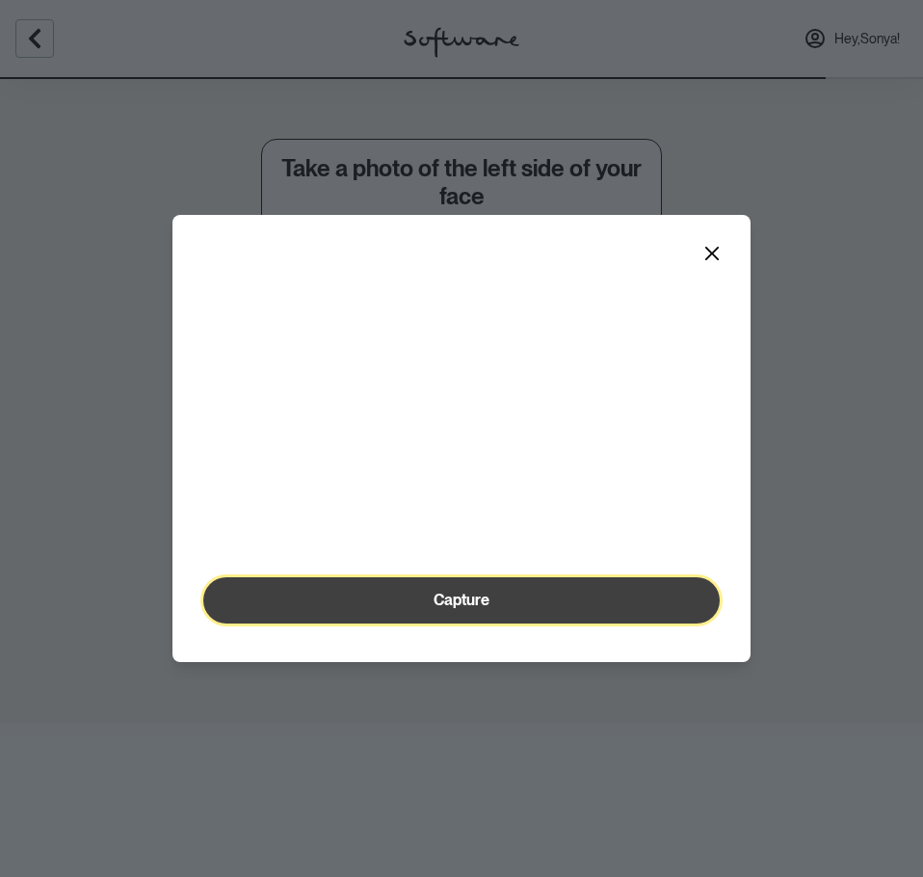
click at [311, 623] on button "Capture" at bounding box center [461, 600] width 516 height 46
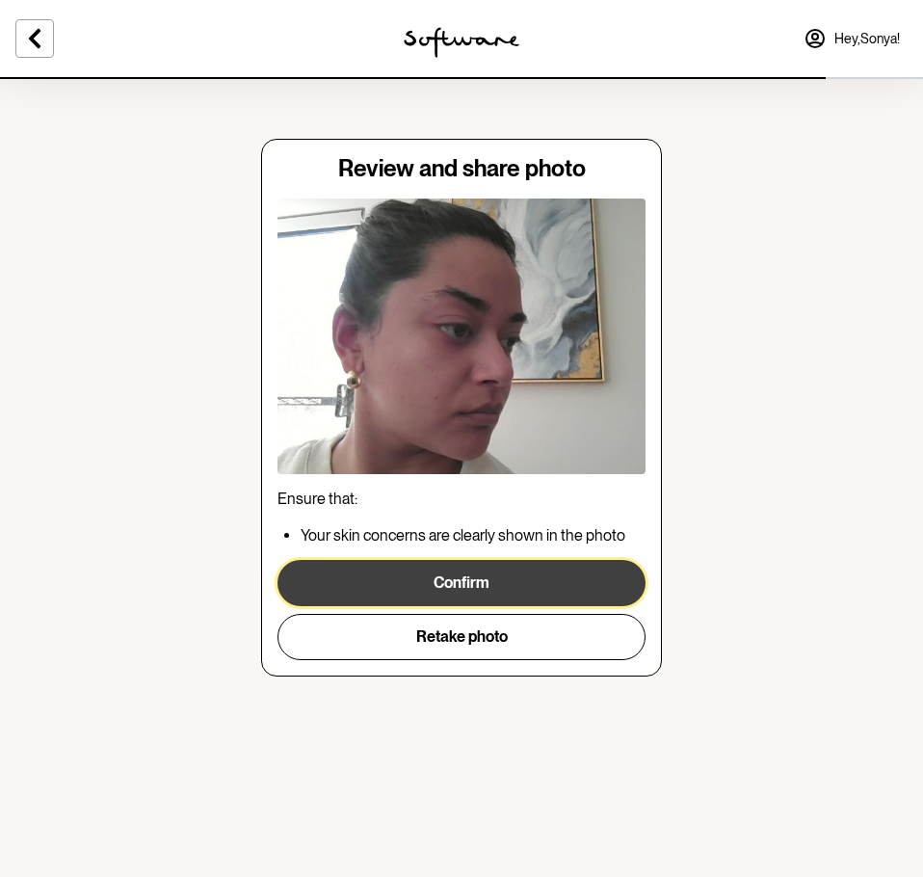
click at [476, 592] on button "Confirm" at bounding box center [461, 583] width 368 height 46
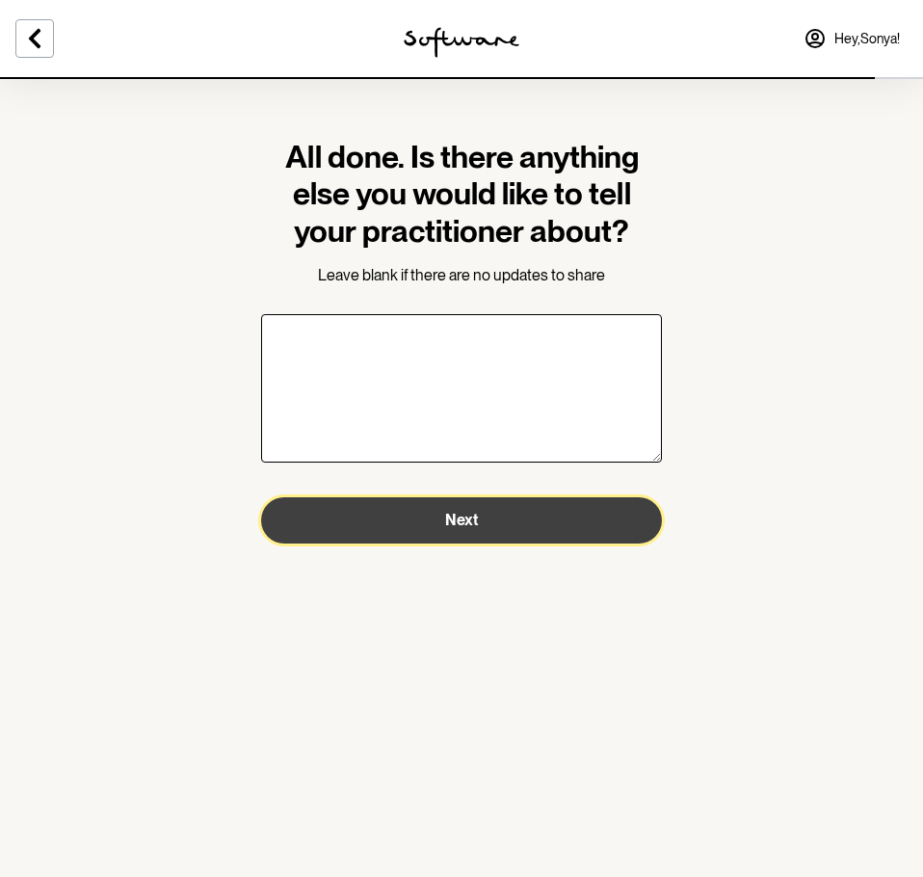
click at [470, 533] on button "Next" at bounding box center [461, 520] width 401 height 46
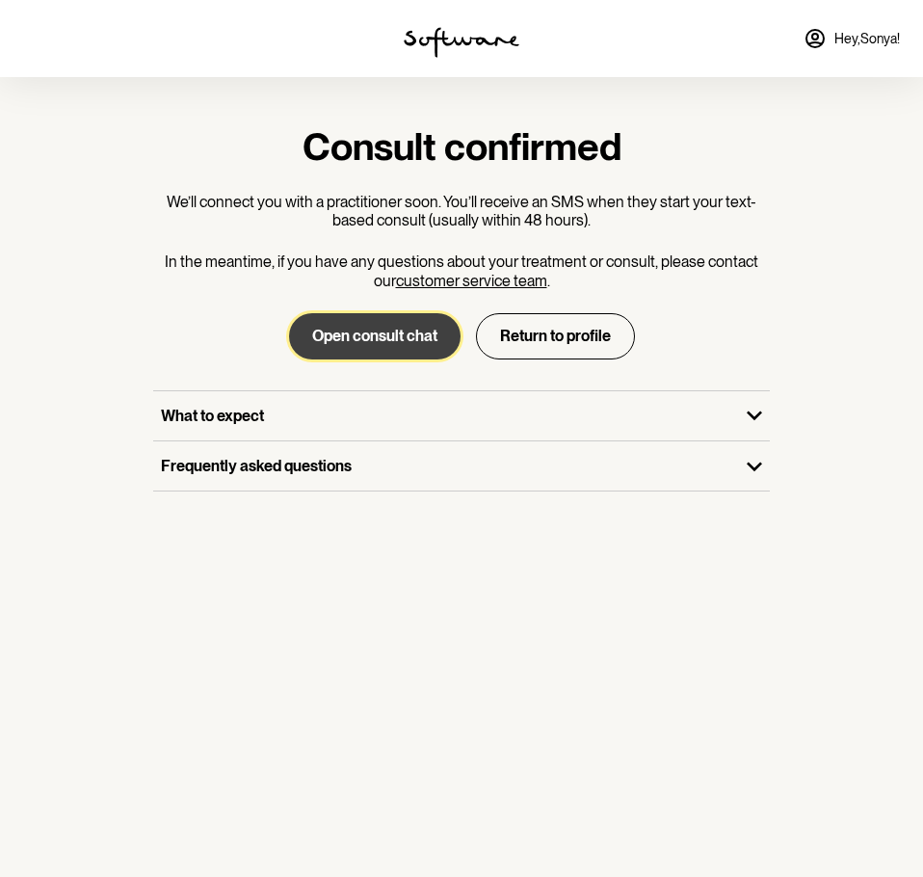
click at [392, 338] on button "Open consult chat" at bounding box center [374, 336] width 171 height 46
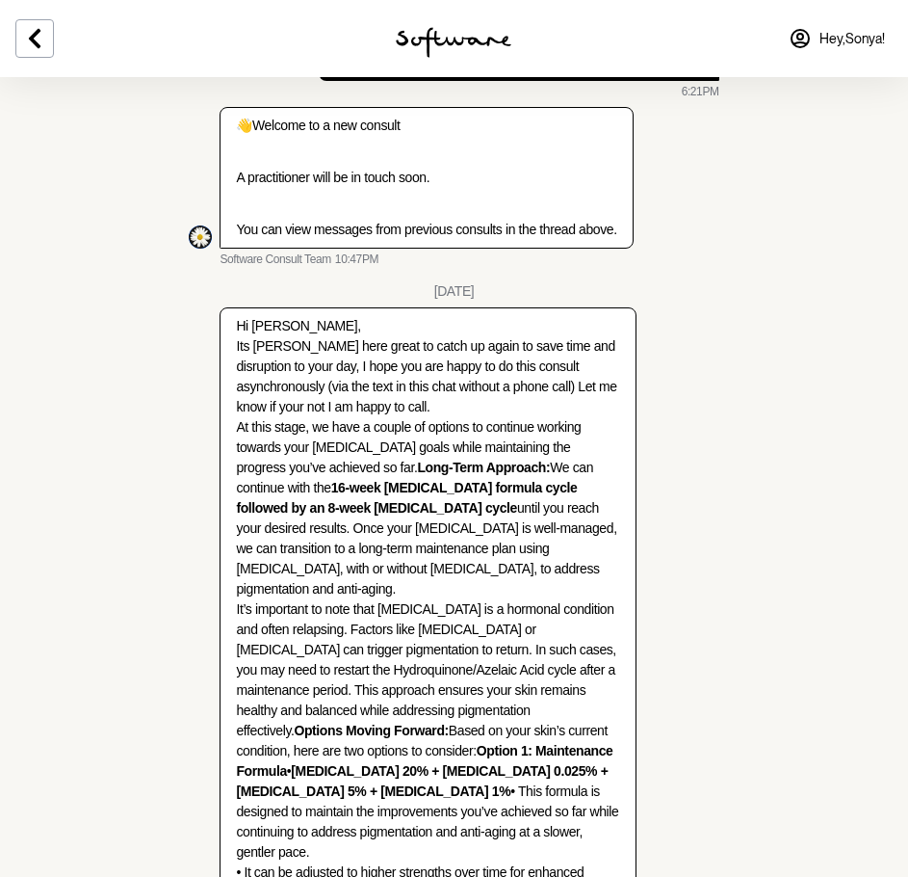
scroll to position [11331, 0]
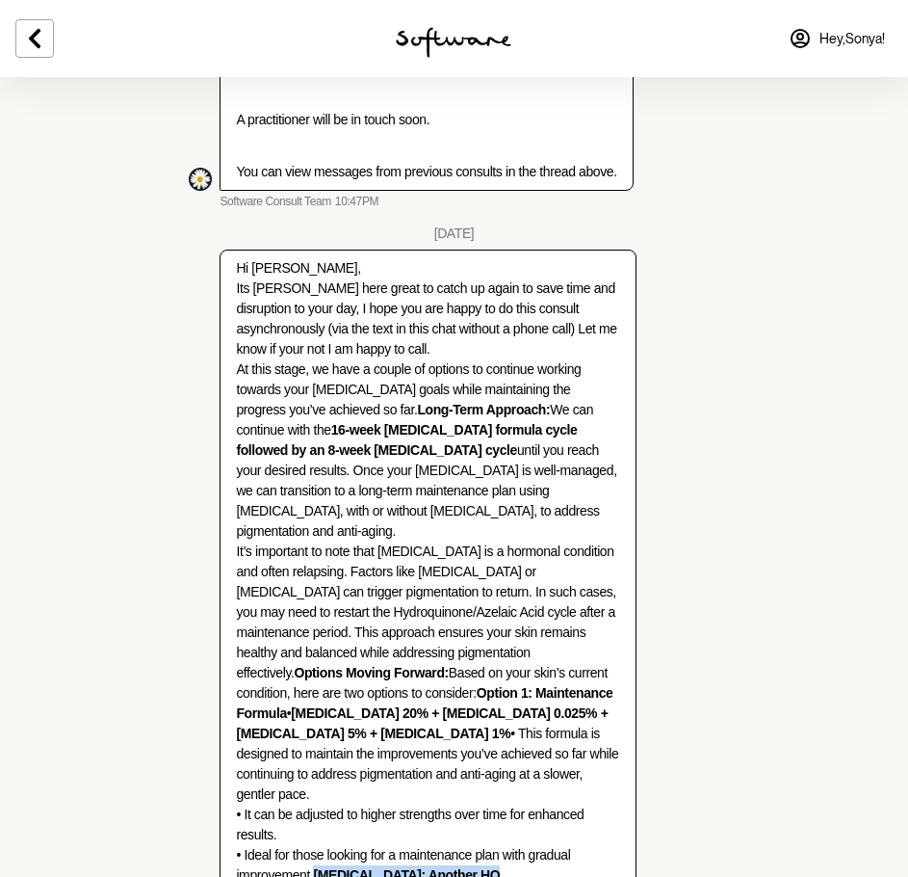
drag, startPoint x: 412, startPoint y: 534, endPoint x: 236, endPoint y: 533, distance: 176.3
click at [236, 533] on p "Hi [PERSON_NAME], Its [PERSON_NAME] here great to catch up again to save time a…" at bounding box center [427, 683] width 383 height 850
copy strong "[MEDICAL_DATA]: Another HQ Cycle"
paste textarea "[MEDICAL_DATA]: Another HQ Cycle"
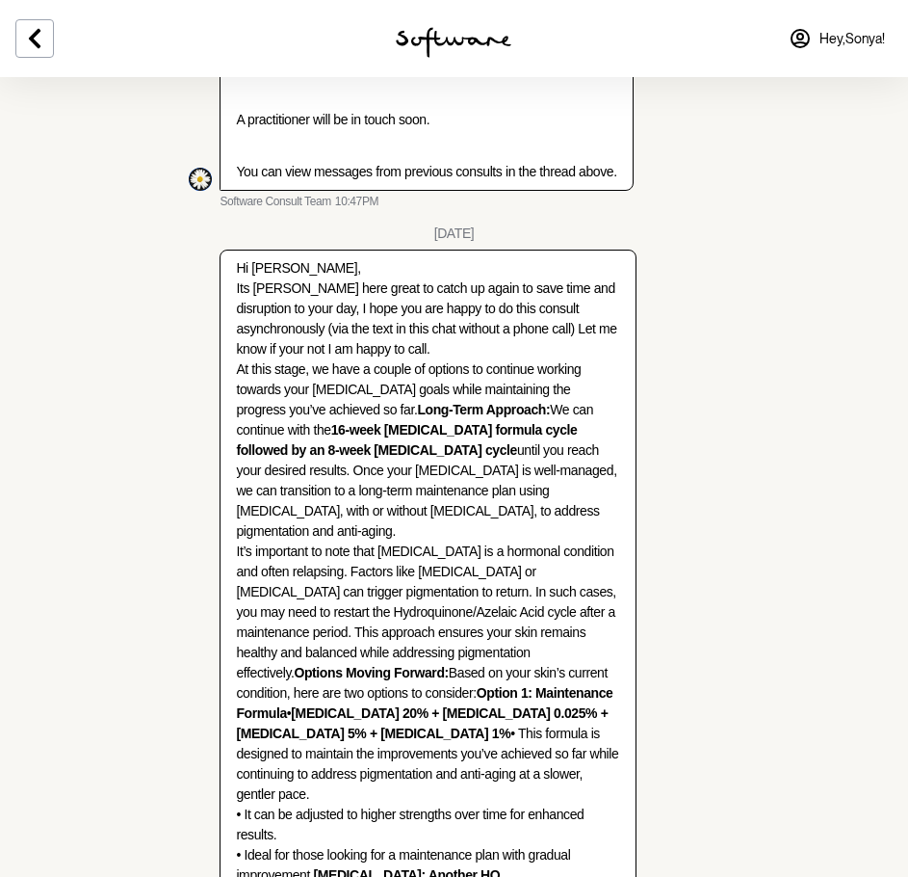
scroll to position [11345, 0]
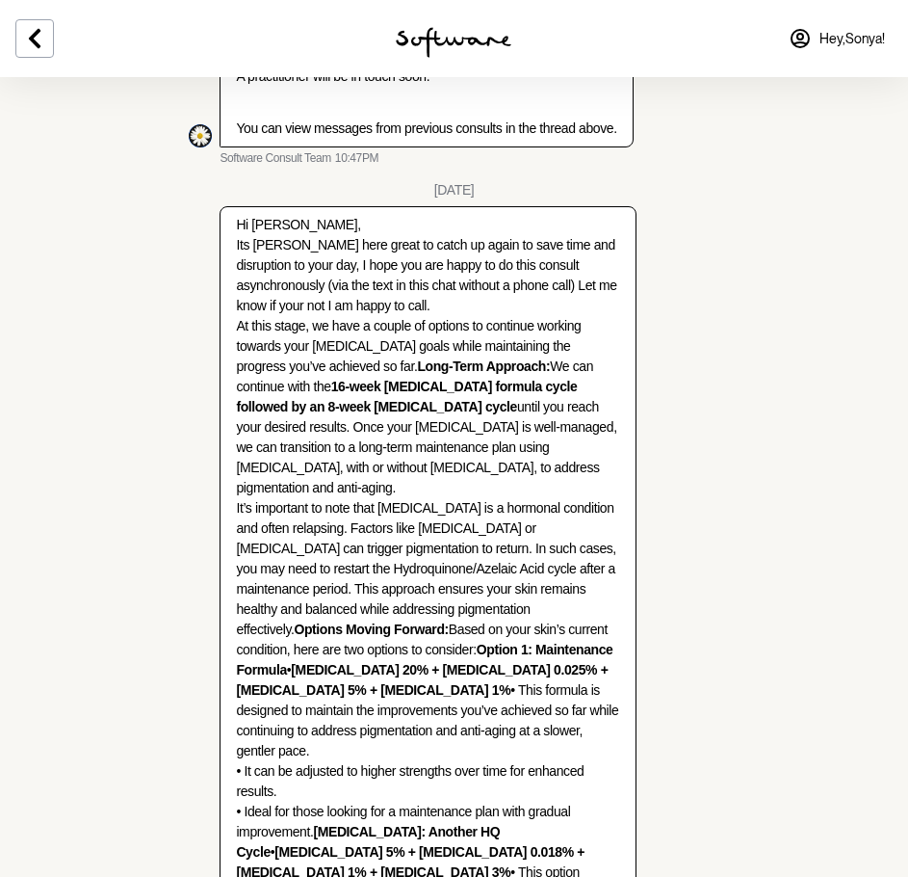
drag, startPoint x: 244, startPoint y: 507, endPoint x: 342, endPoint y: 522, distance: 99.5
click at [342, 522] on p "Hi [PERSON_NAME], Its [PERSON_NAME] here great to catch up again to save time a…" at bounding box center [427, 640] width 383 height 850
copy strong "[MEDICAL_DATA] 5% + [MEDICAL_DATA] 0.018% + [MEDICAL_DATA] 1% + [MEDICAL_DATA] …"
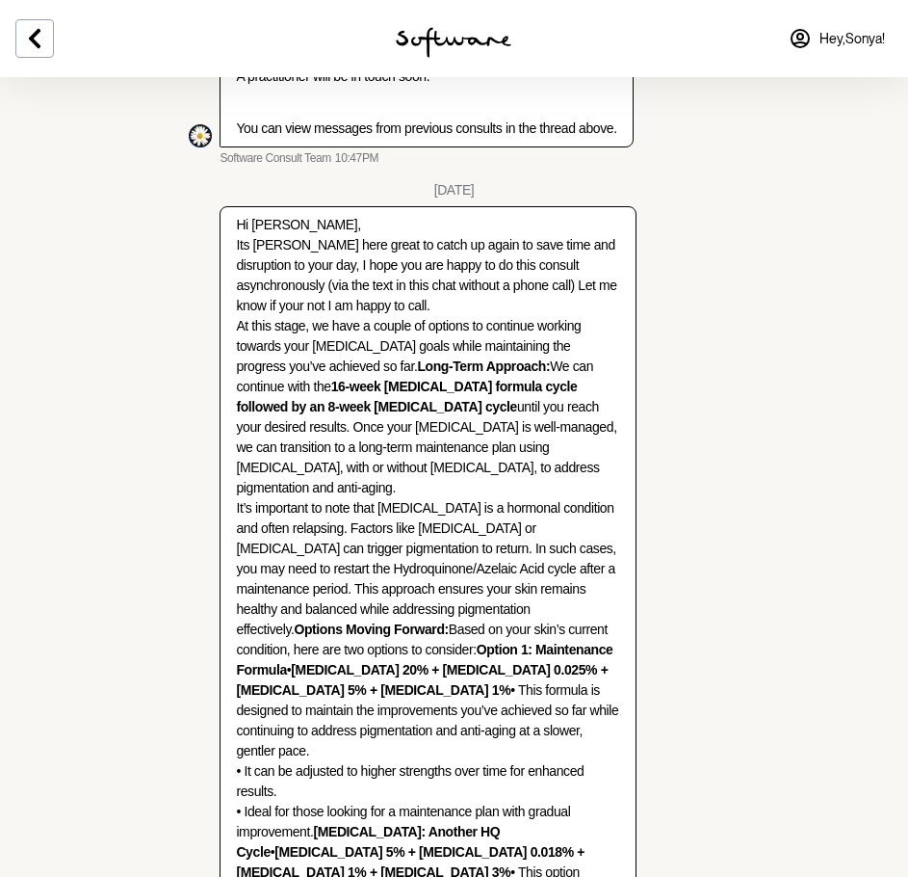
paste textarea "[MEDICAL_DATA] 5% + [MEDICAL_DATA] 0.018% + [MEDICAL_DATA] 1% + [MEDICAL_DATA] …"
type textarea "Hi [PERSON_NAME], I think i would like to go another cycle of [MEDICAL_DATA]: A…"
